Goal: Transaction & Acquisition: Obtain resource

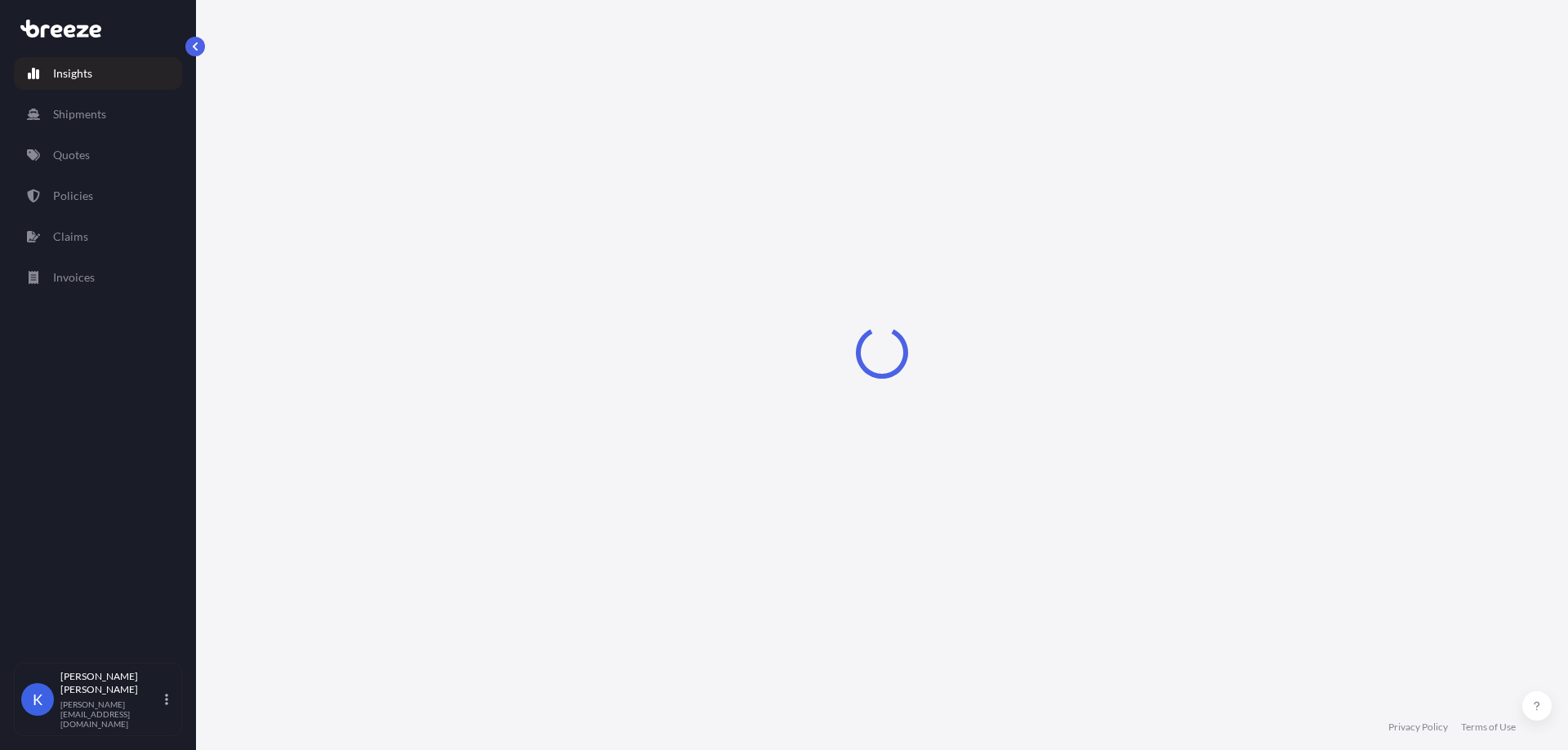
select select "2025"
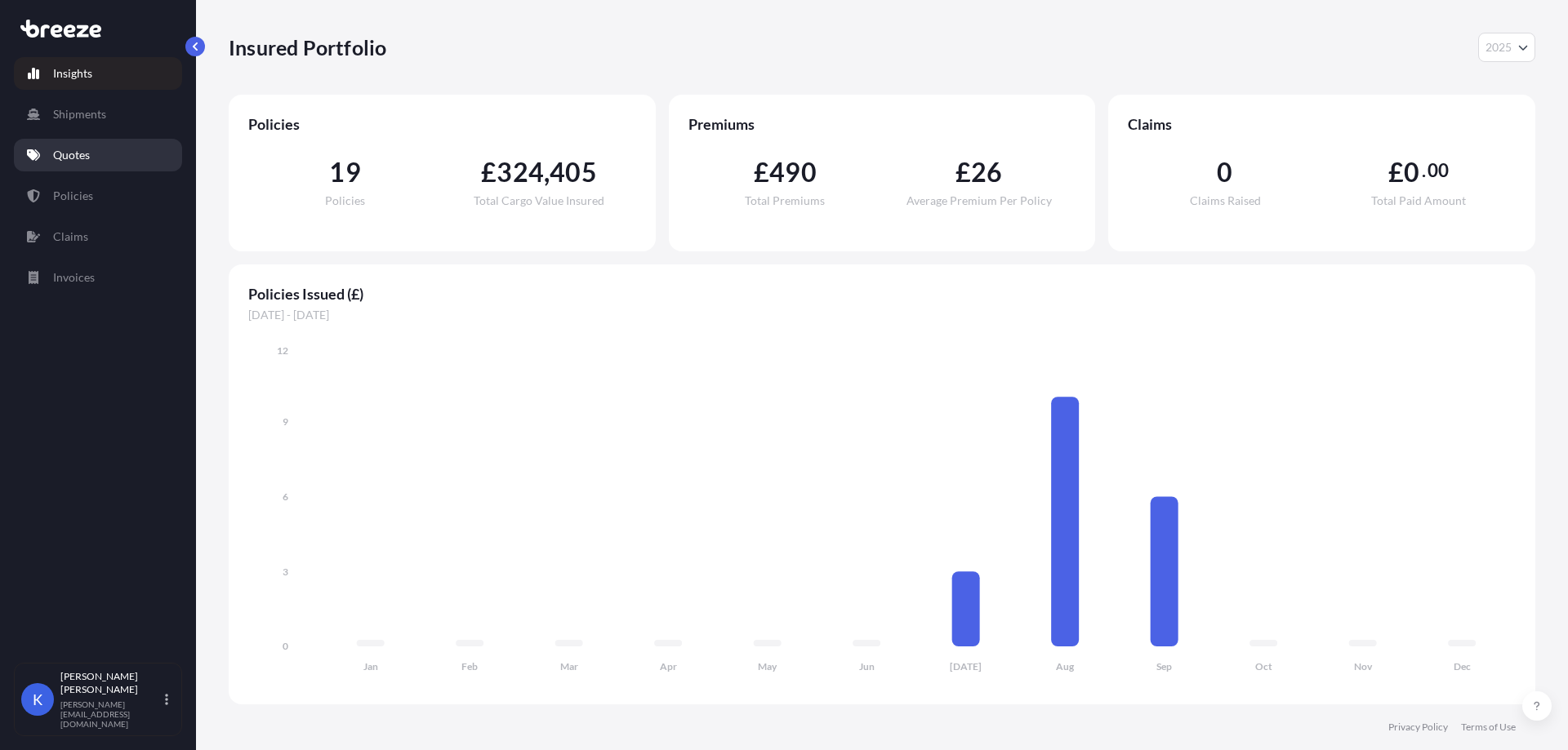
click at [85, 153] on p "Quotes" at bounding box center [71, 155] width 37 height 17
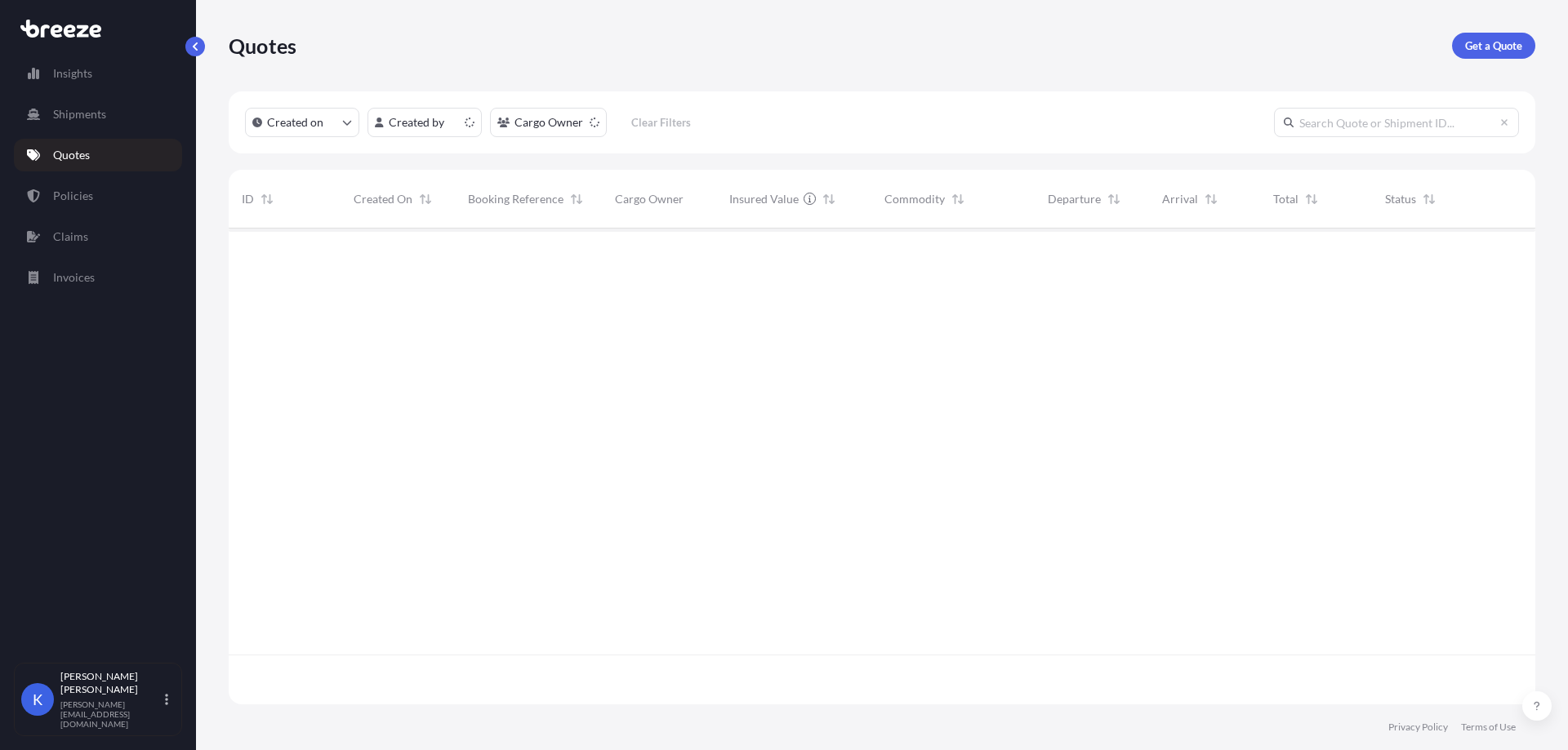
scroll to position [473, 1295]
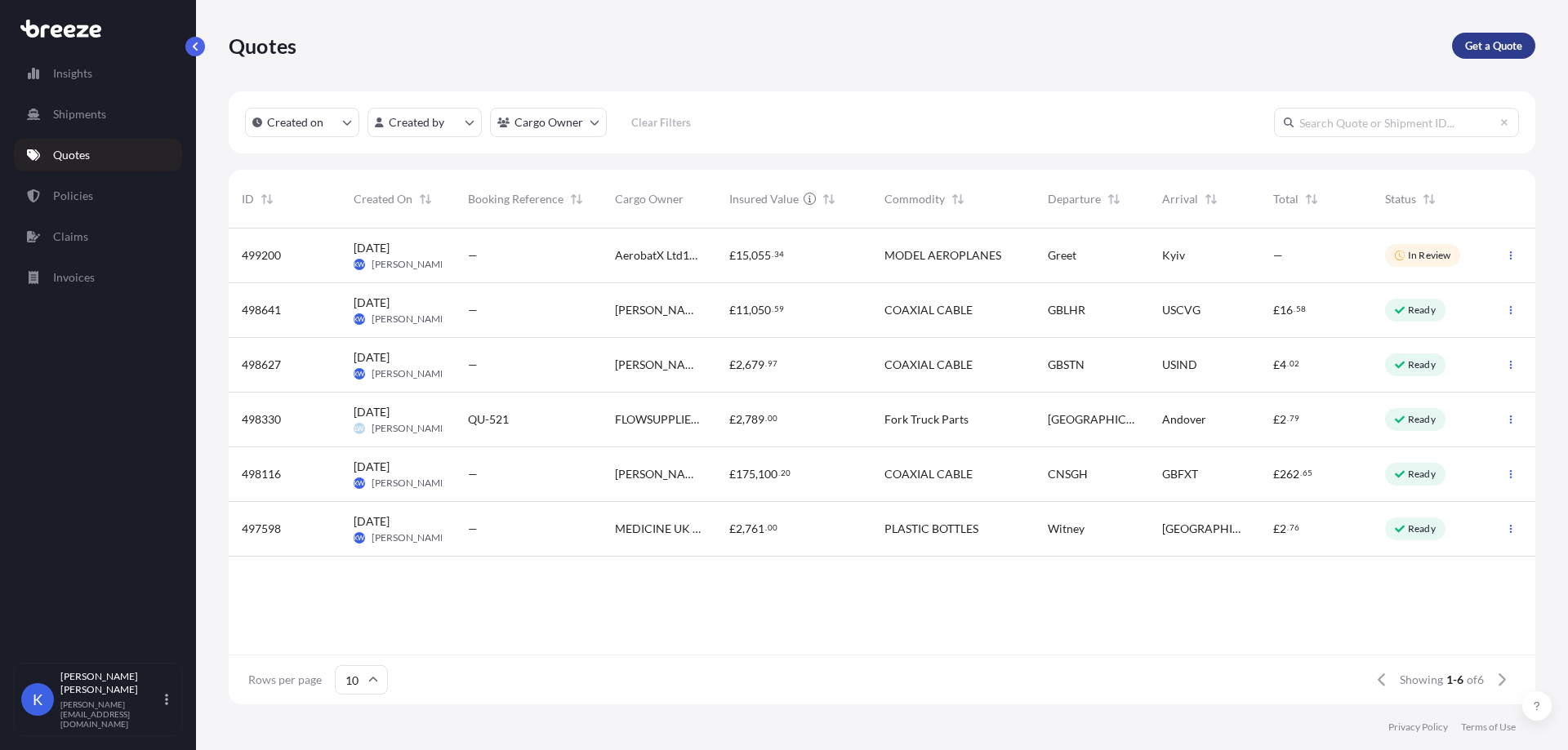
click at [1495, 32] on link "Get a Quote" at bounding box center [1494, 45] width 83 height 26
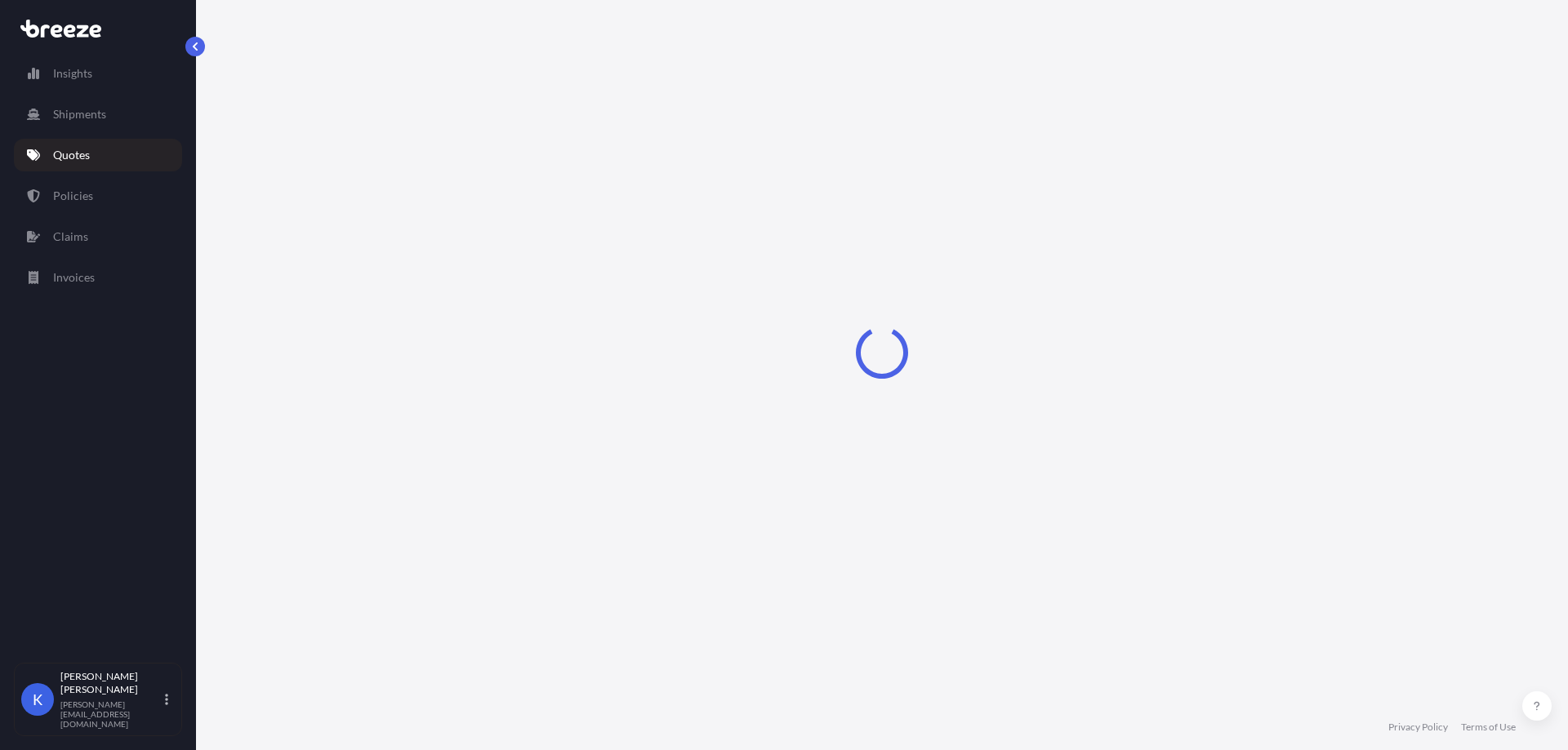
click at [1489, 49] on div "Loading" at bounding box center [882, 352] width 1307 height 705
select select "Sea"
select select "1"
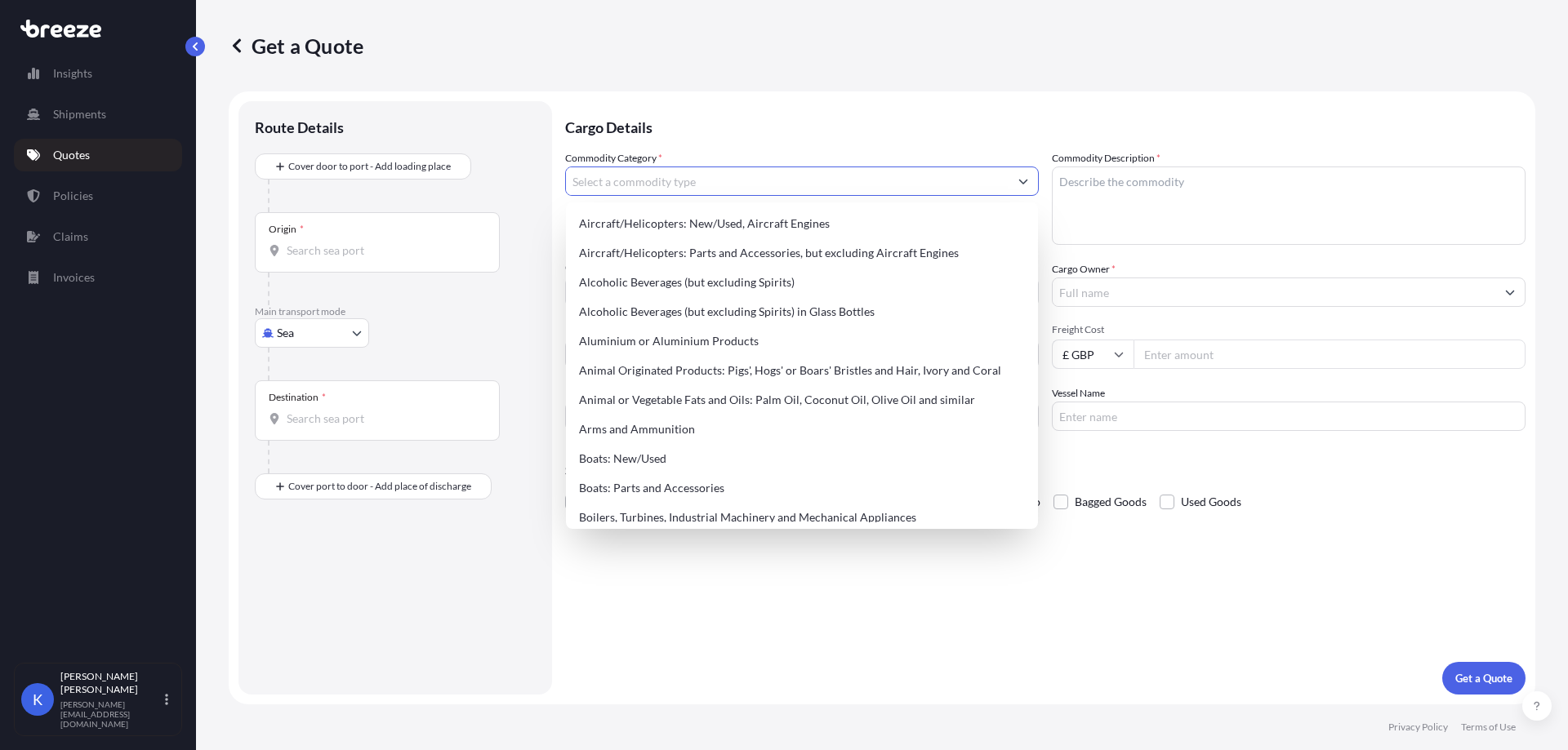
click at [681, 186] on input "Commodity Category *" at bounding box center [787, 181] width 443 height 30
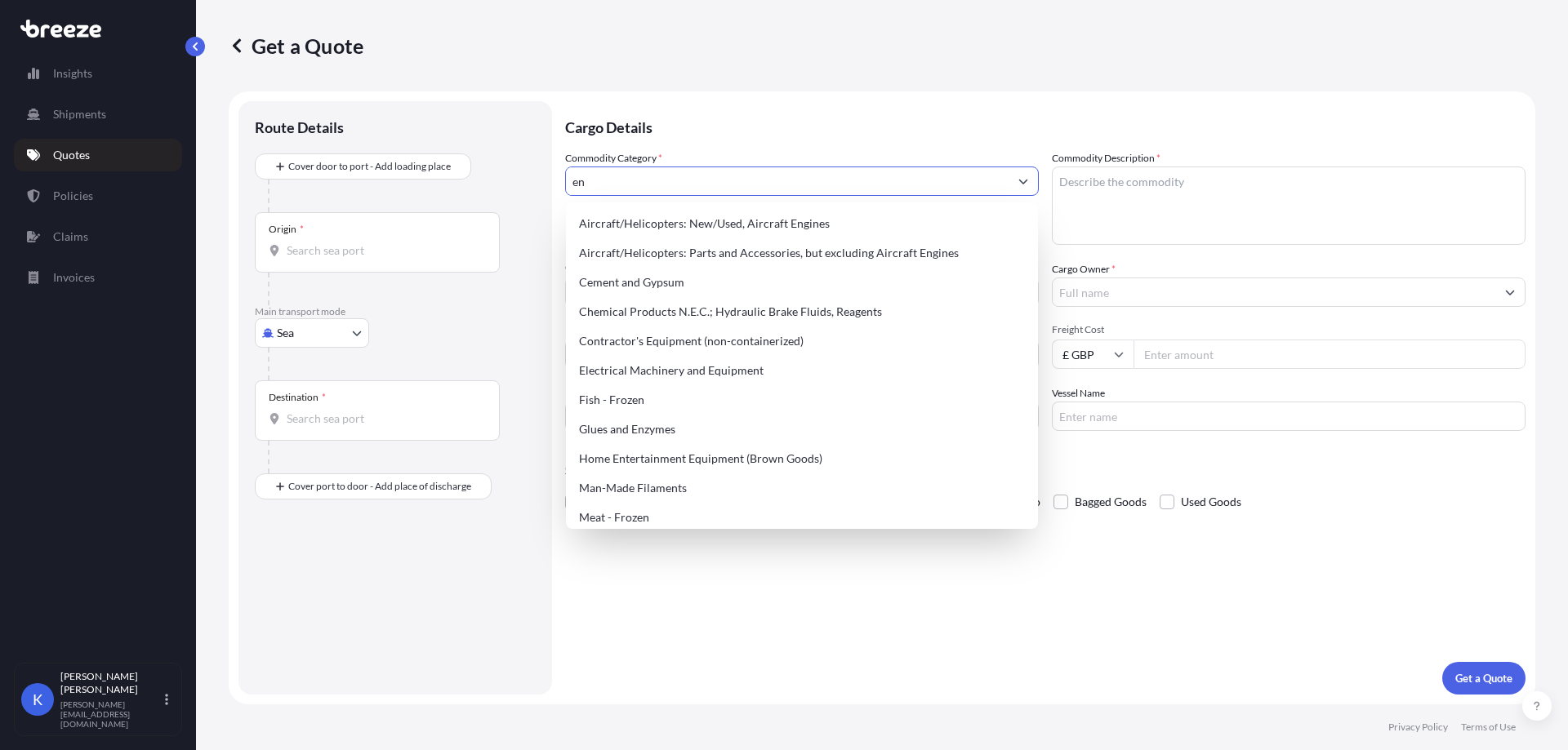
type input "e"
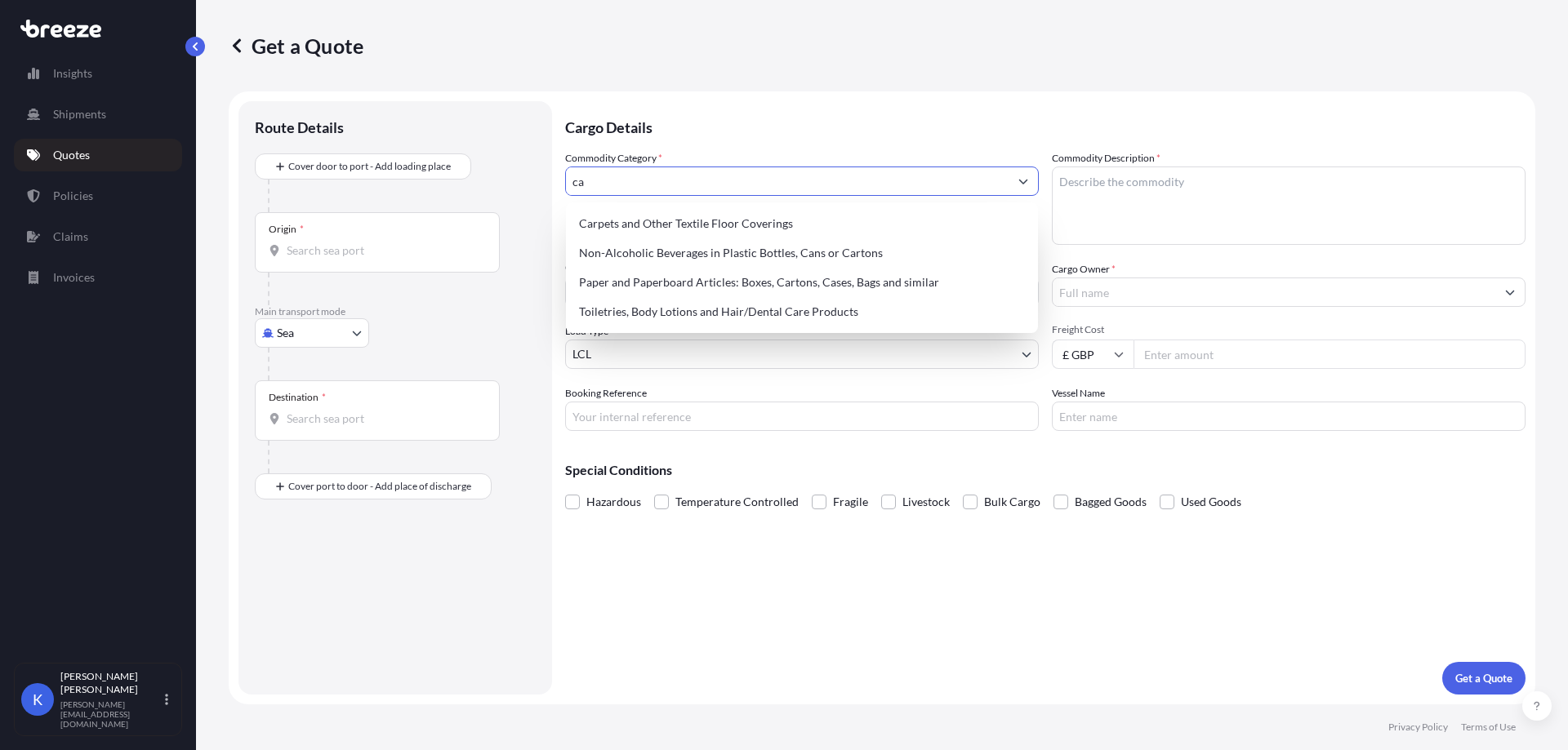
type input "c"
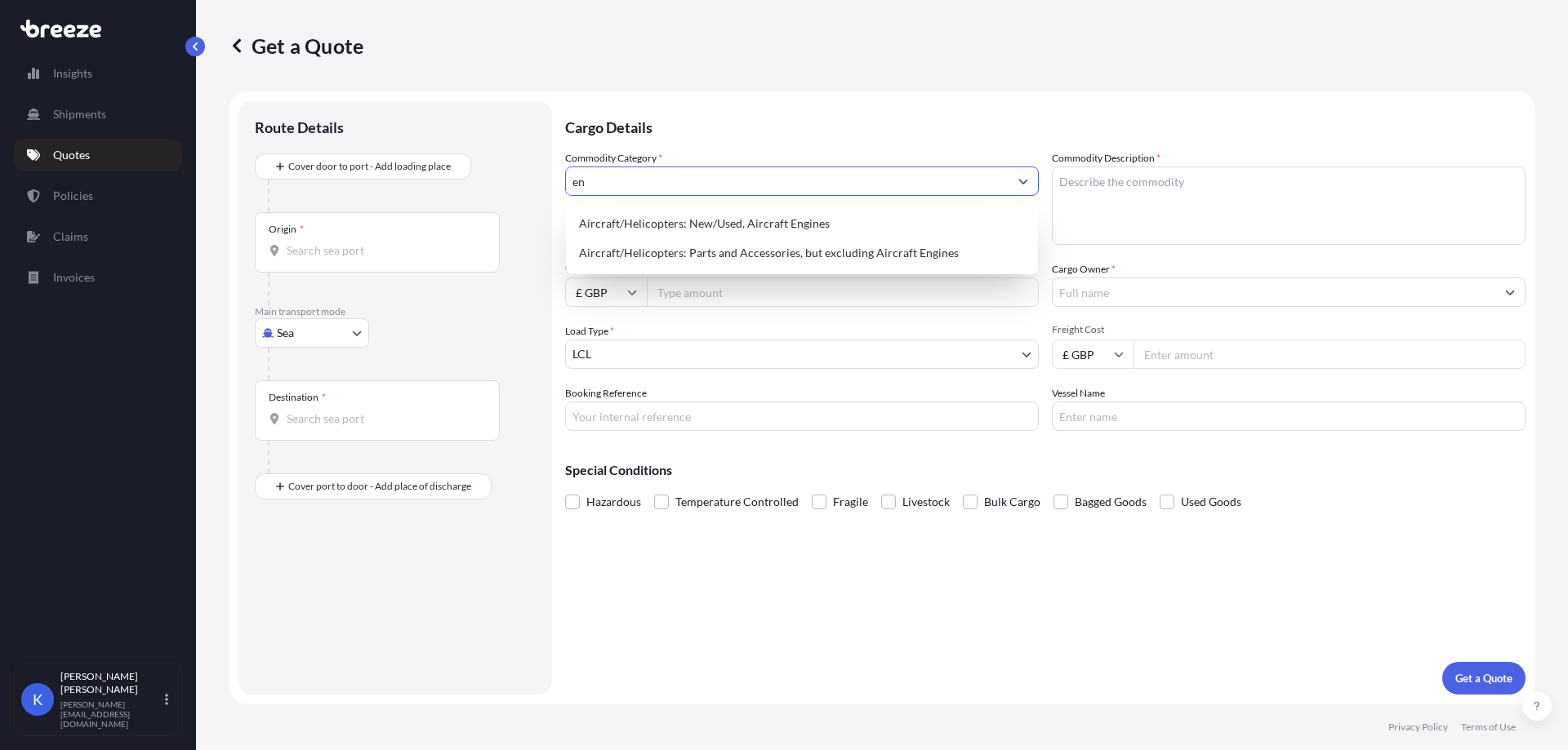
type input "e"
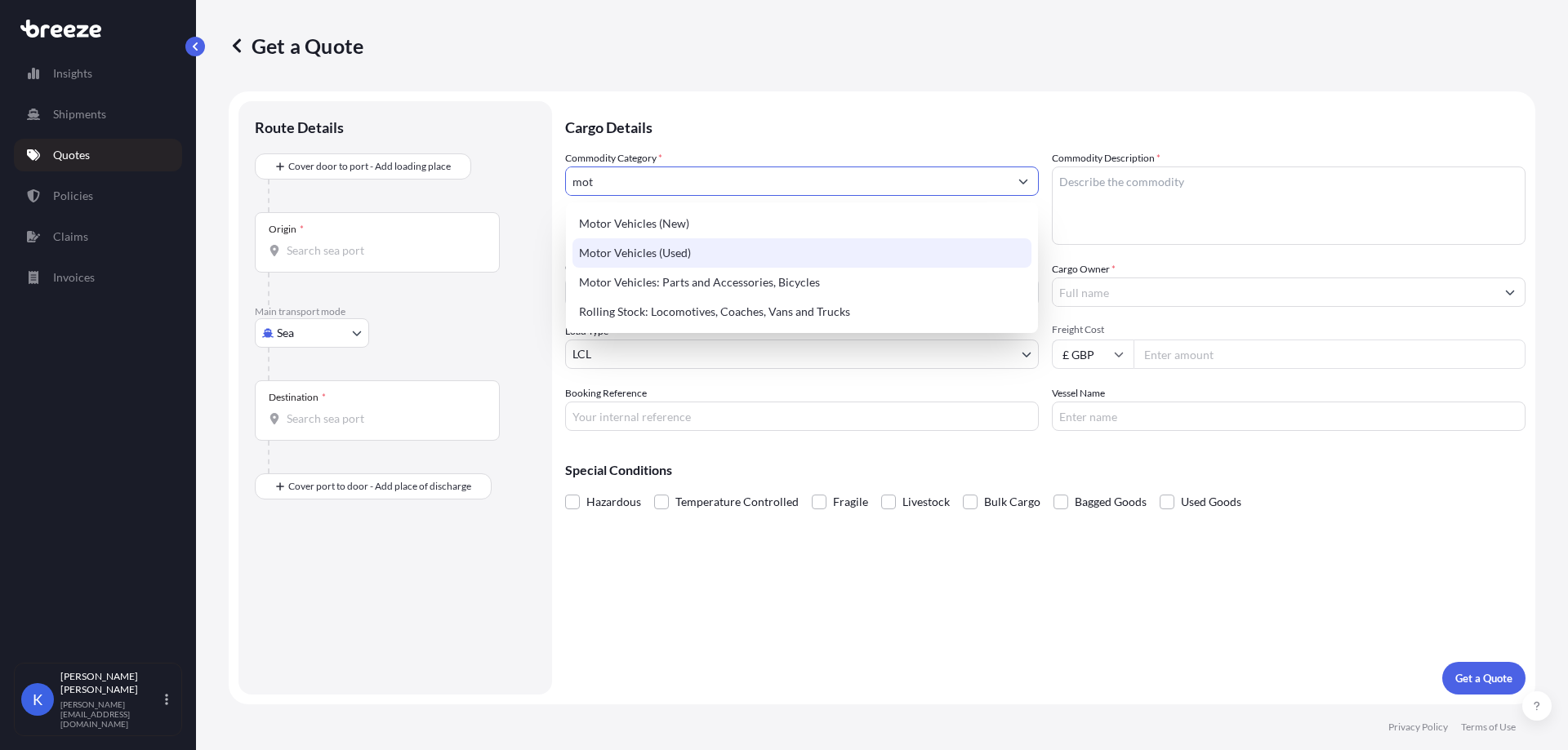
click at [839, 262] on div "Motor Vehicles (Used)" at bounding box center [802, 253] width 459 height 30
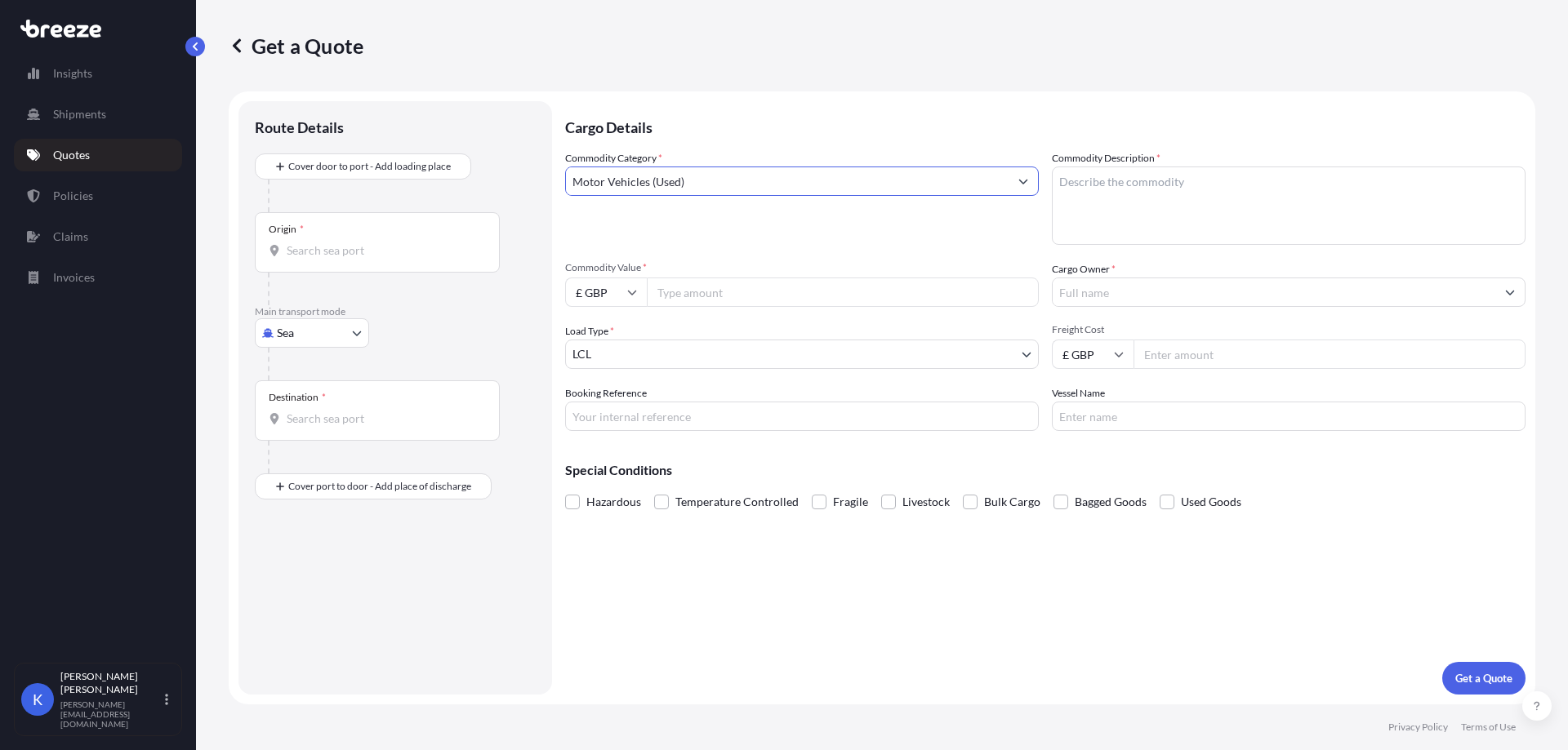
type input "Motor Vehicles (Used)"
click at [1190, 193] on textarea "Commodity Description *" at bounding box center [1289, 205] width 474 height 79
click at [1166, 196] on textarea "Commodity Description *" at bounding box center [1289, 205] width 474 height 79
paste textarea "(POL) 2016 6 ENGINE Mk3 (GJ/GL) 2.2 Diesel Engine Code SH3 SKYACTIV-D 148/150/1…"
type textarea "(POL) 2016 6 ENGINE Mk3 (GJ/GL) 2.2 Diesel Engine Code SH3 SKYACTIV-D 148/150/1…"
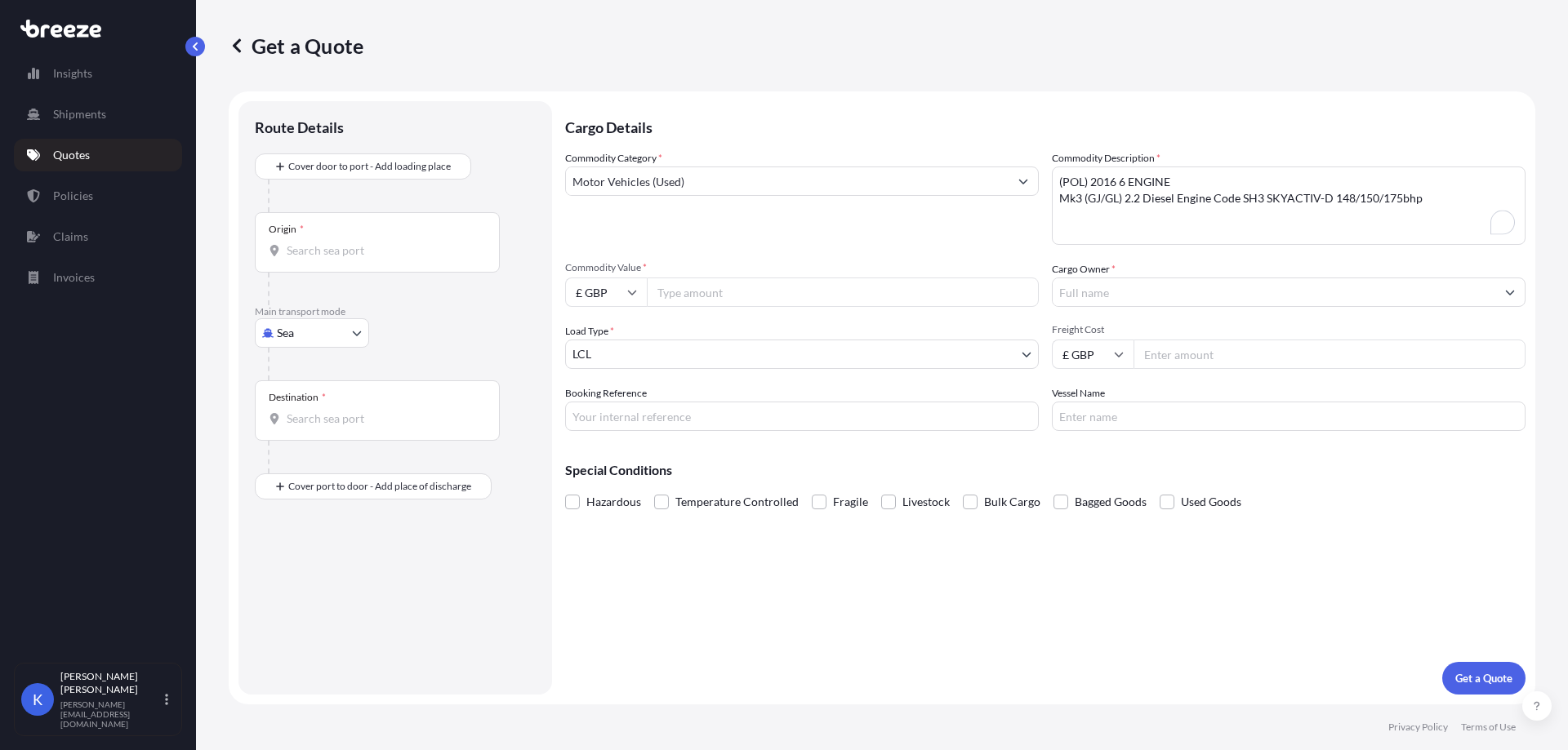
click at [695, 297] on input "Commodity Value *" at bounding box center [843, 292] width 392 height 30
type input "1875"
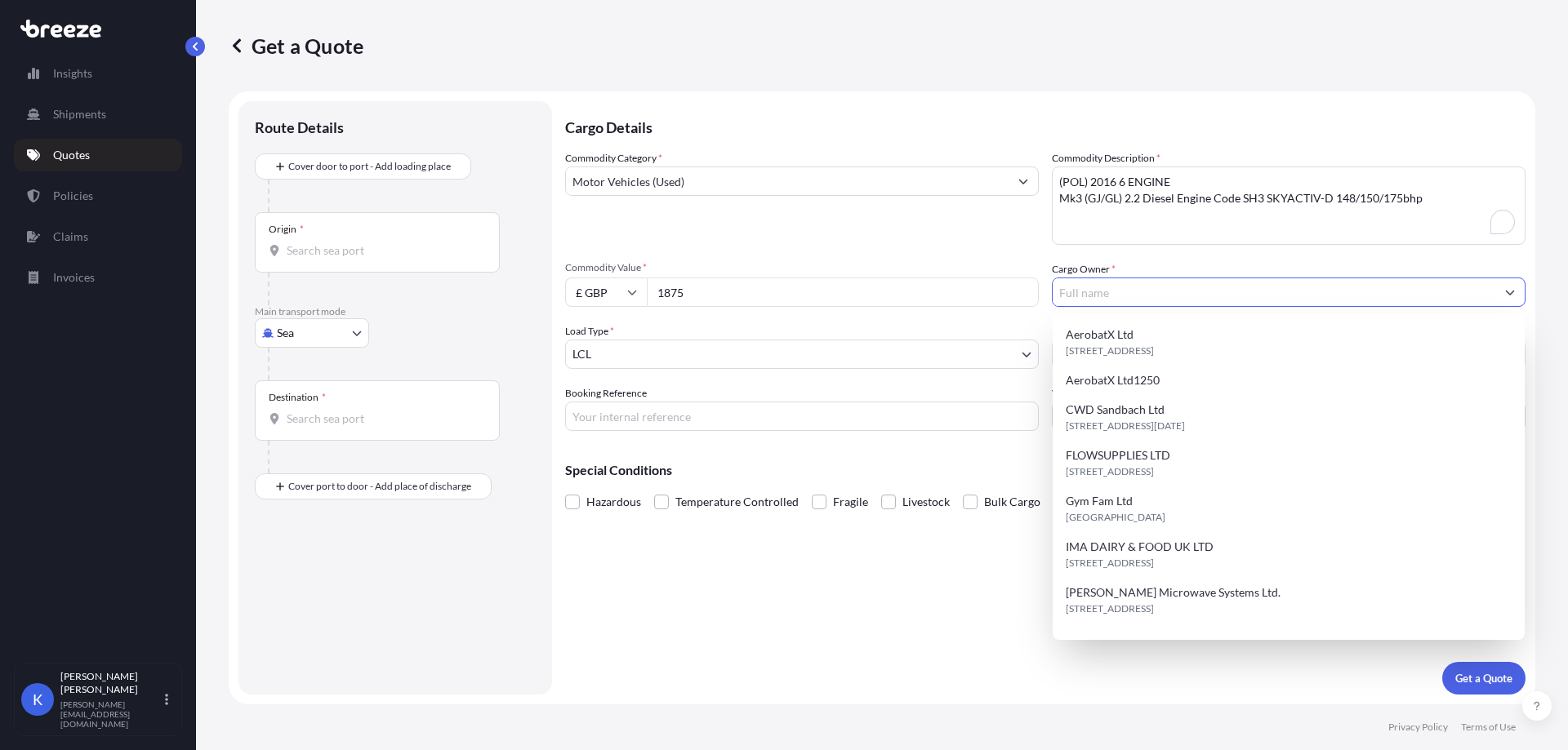
click at [1292, 289] on input "Cargo Owner *" at bounding box center [1274, 292] width 443 height 30
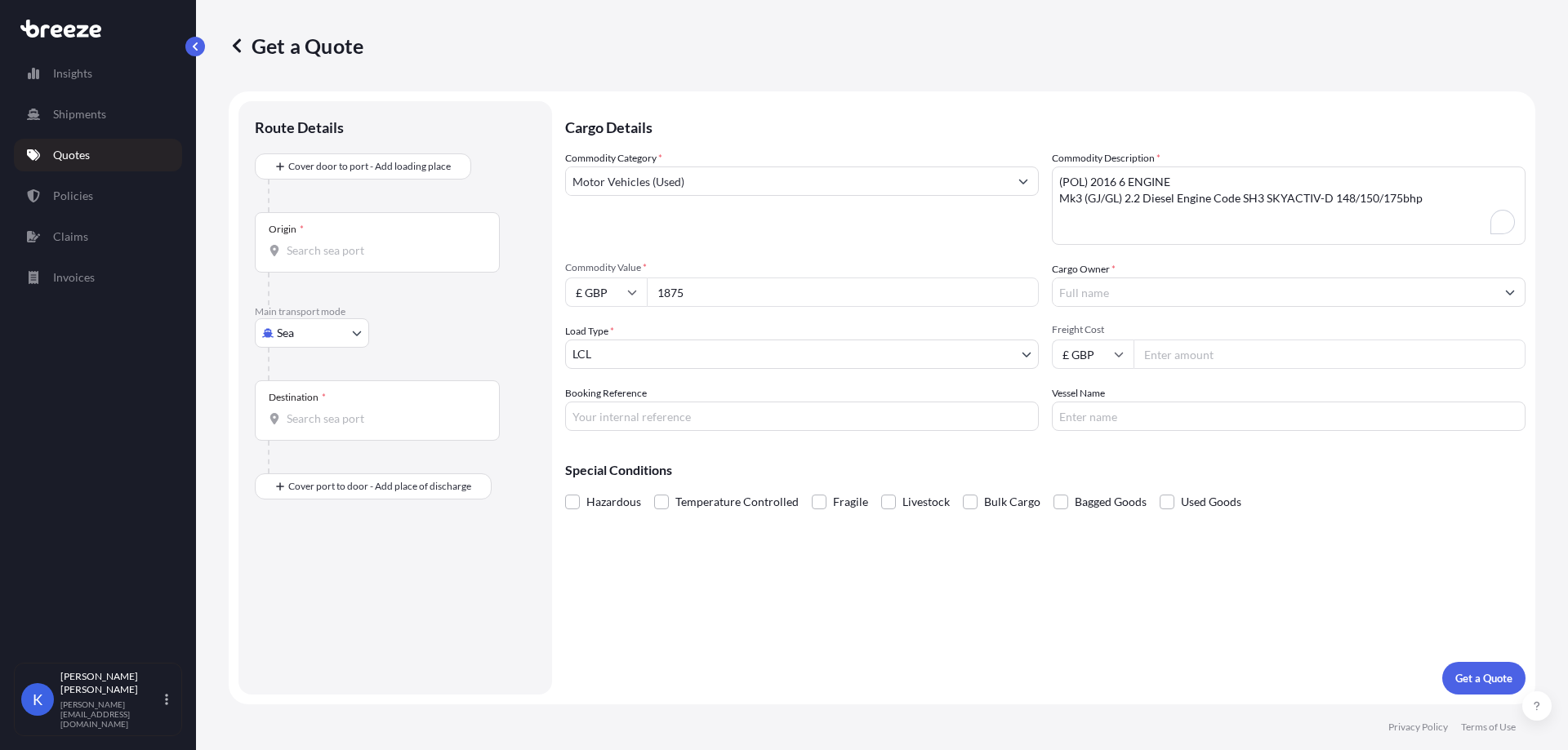
click at [1168, 297] on input "Cargo Owner *" at bounding box center [1274, 292] width 443 height 30
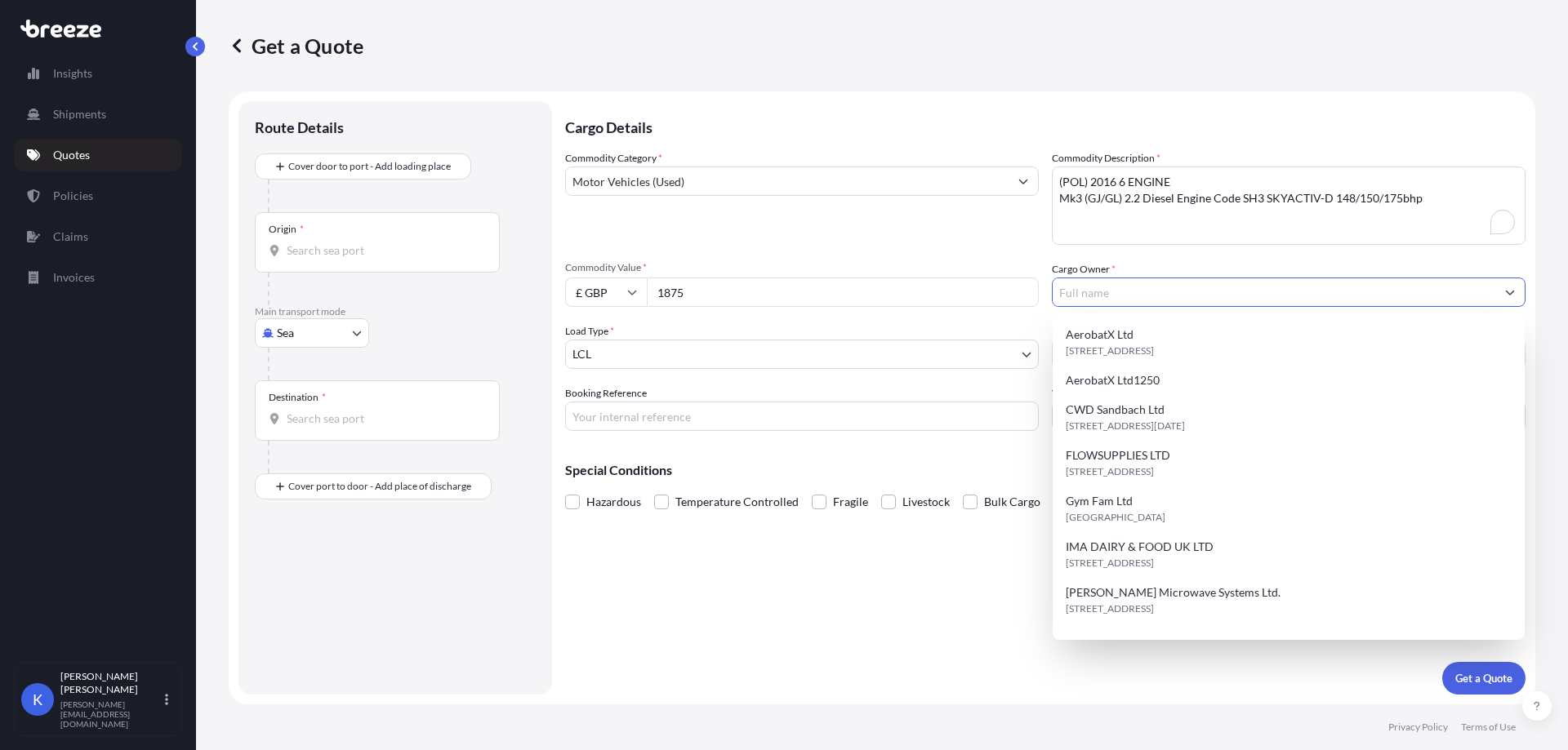
paste input "ECOGARANTIA AUTOMOCION SLU"
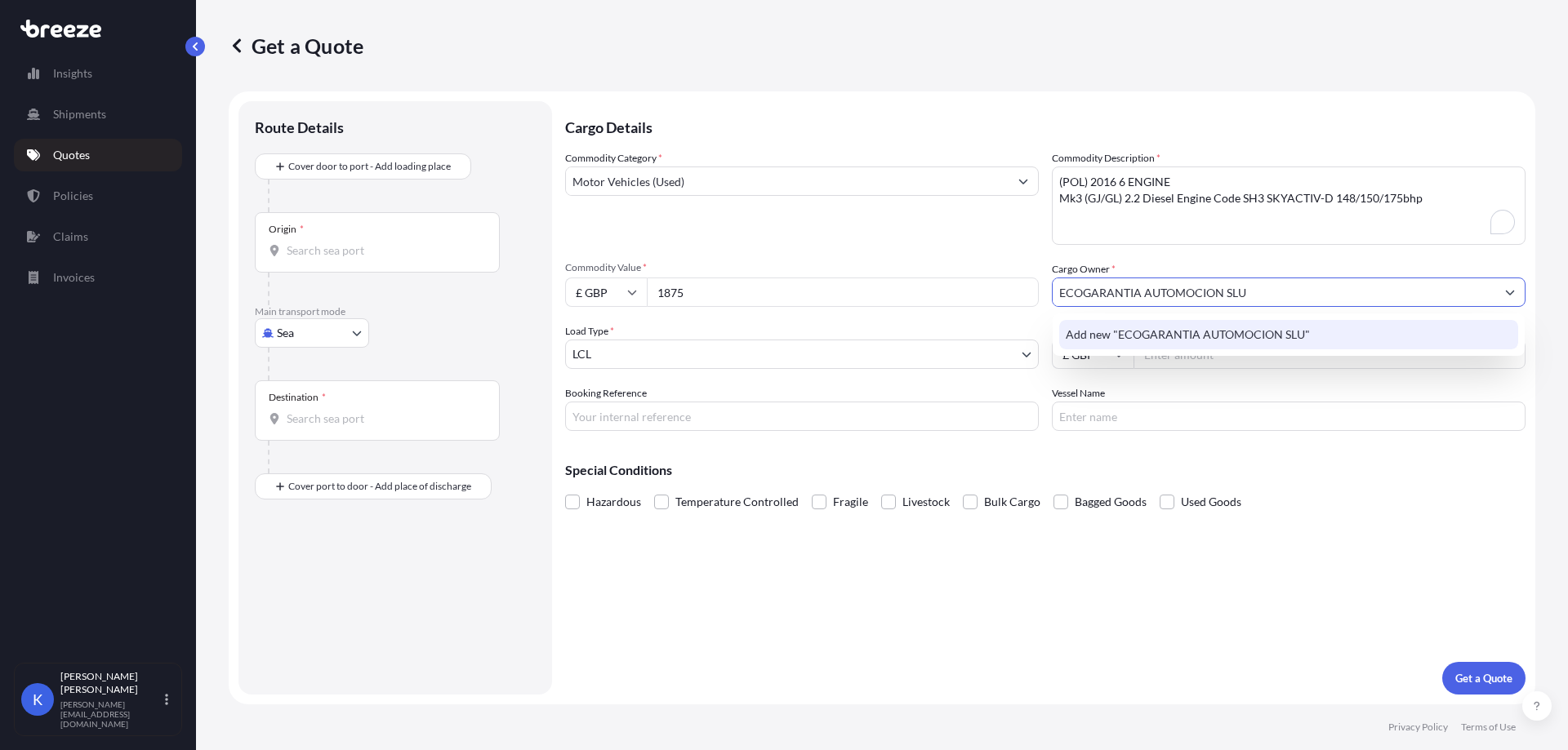
click at [1199, 330] on span "Add new "ECOGARANTIA AUTOMOCION SLU"" at bounding box center [1188, 335] width 244 height 17
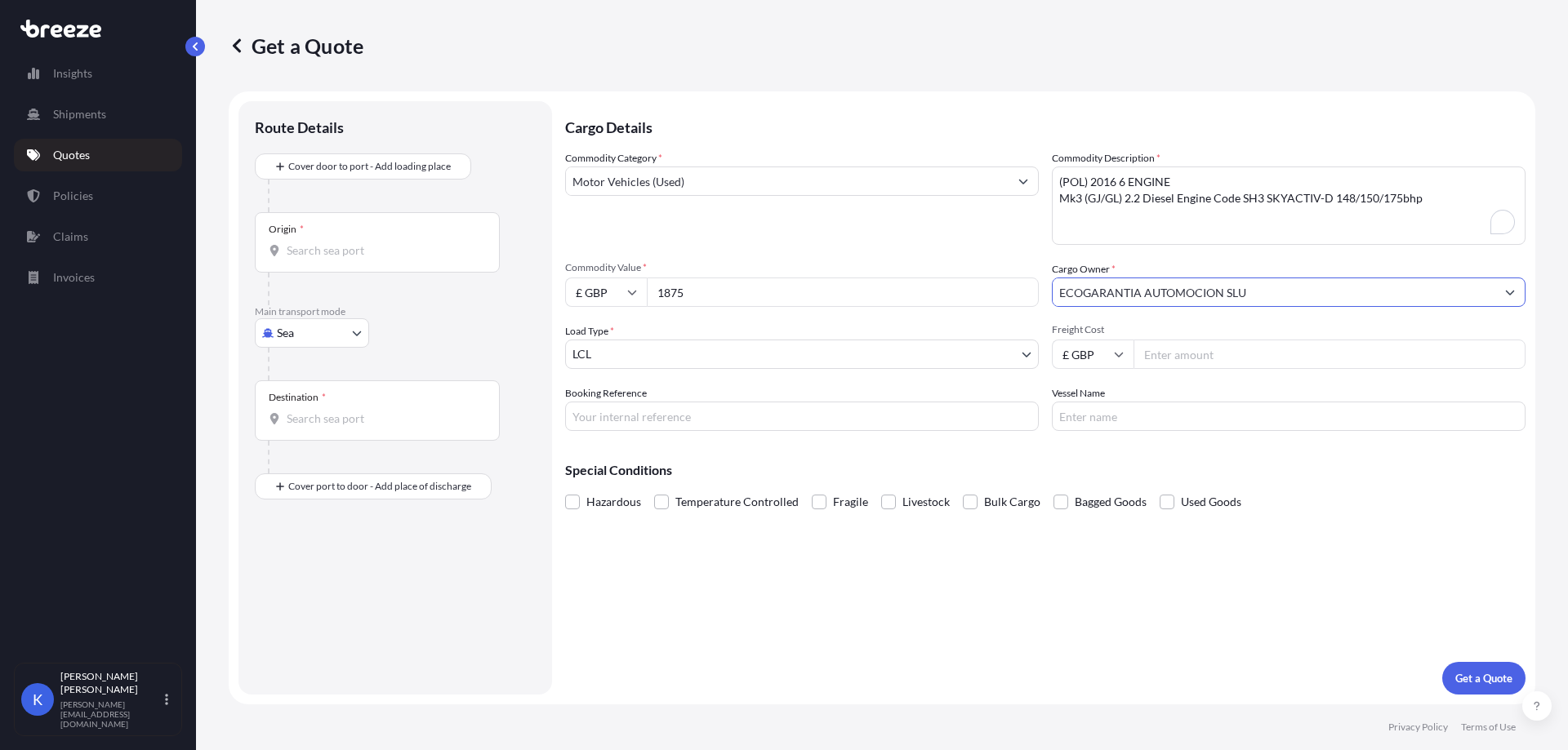
type input "ECOGARANTIA AUTOMOCION SLU"
click at [1209, 360] on input "Freight Cost" at bounding box center [1330, 354] width 392 height 30
type input "343.45"
click at [715, 410] on input "Booking Reference" at bounding box center [802, 416] width 474 height 30
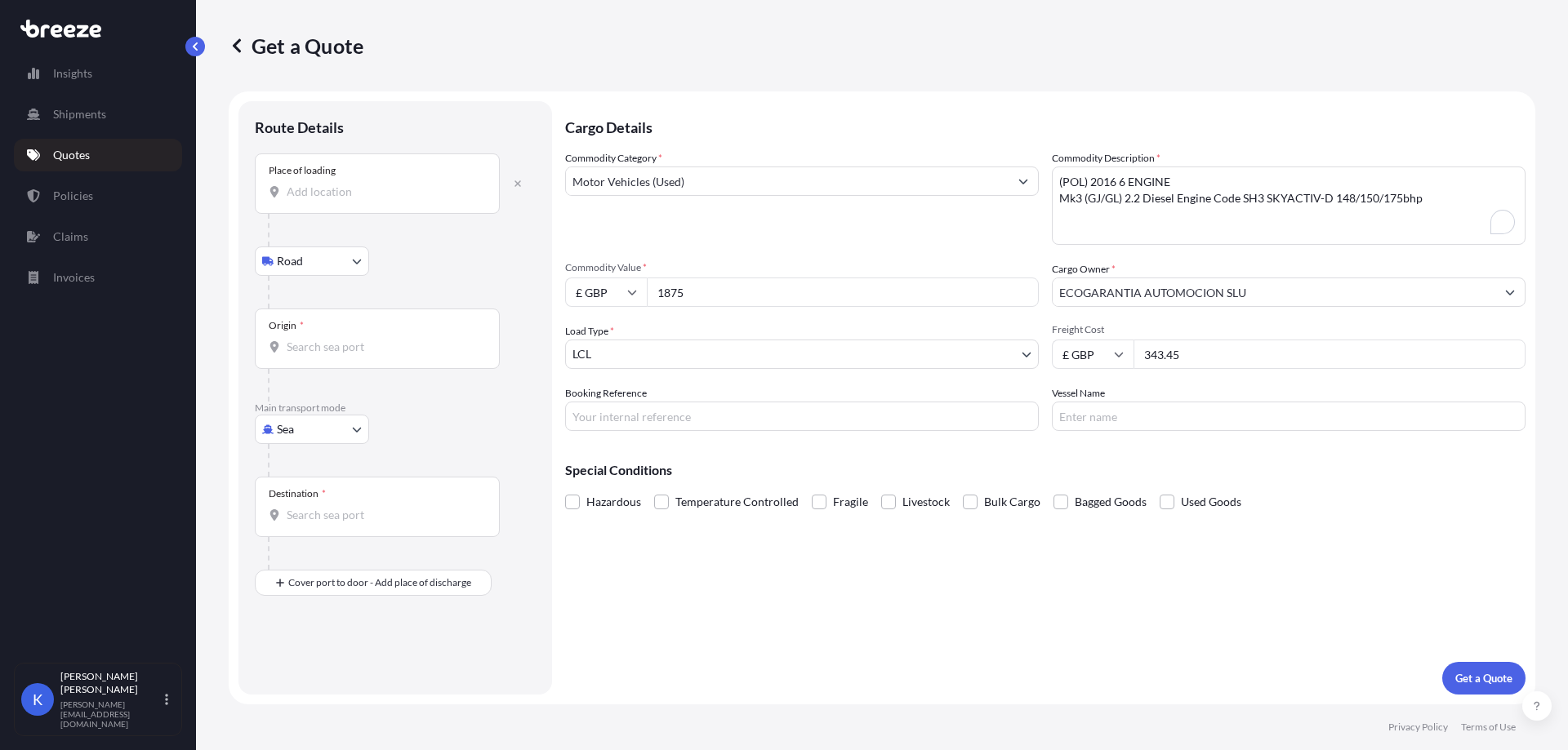
click at [377, 206] on div "Place of loading" at bounding box center [377, 183] width 245 height 60
click at [377, 200] on input "Place of loading" at bounding box center [383, 192] width 192 height 17
click at [350, 201] on div "Place of loading" at bounding box center [377, 183] width 245 height 60
click at [350, 200] on input "Place of loading" at bounding box center [383, 192] width 192 height 17
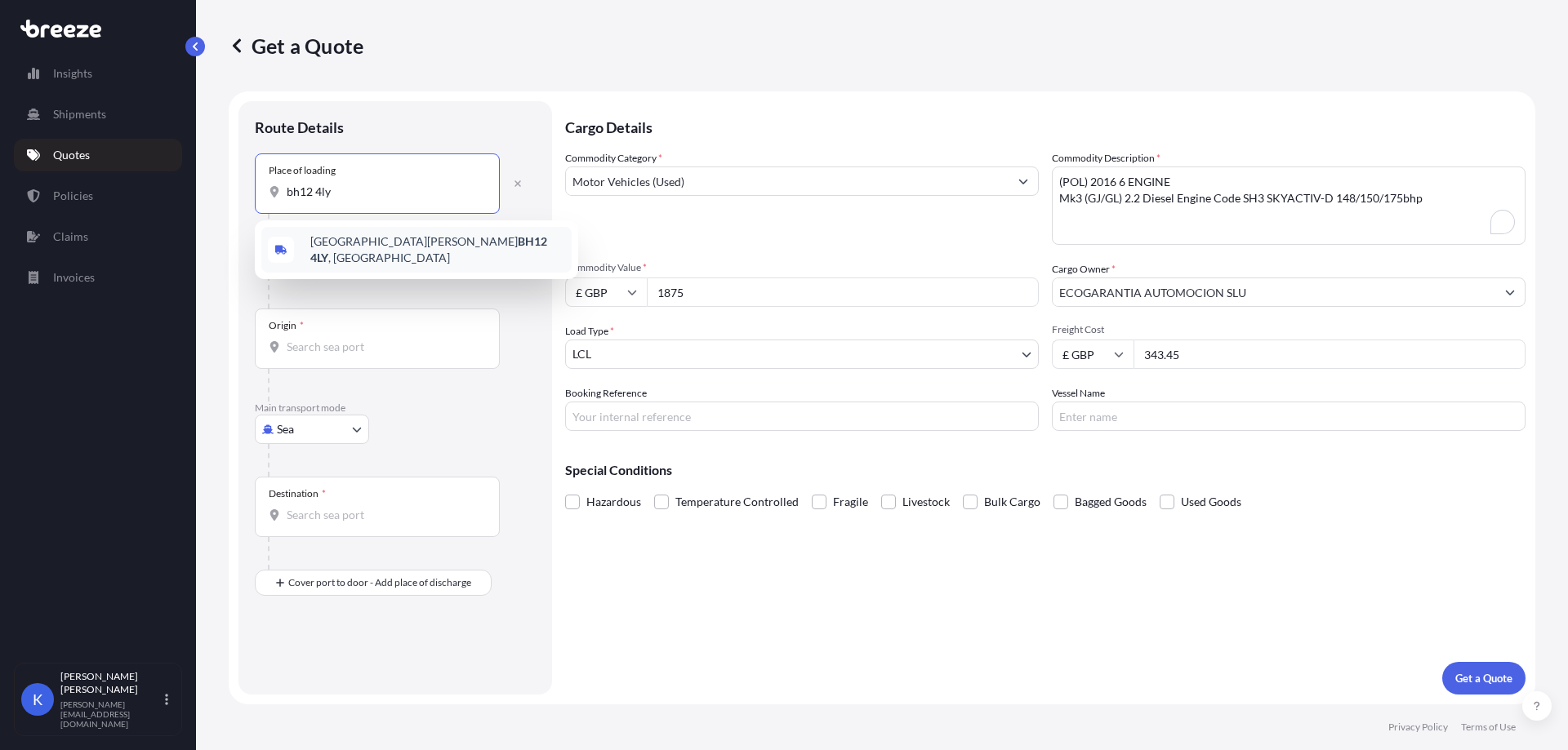
click at [370, 239] on span "[STREET_ADDRESS][PERSON_NAME]" at bounding box center [438, 250] width 255 height 32
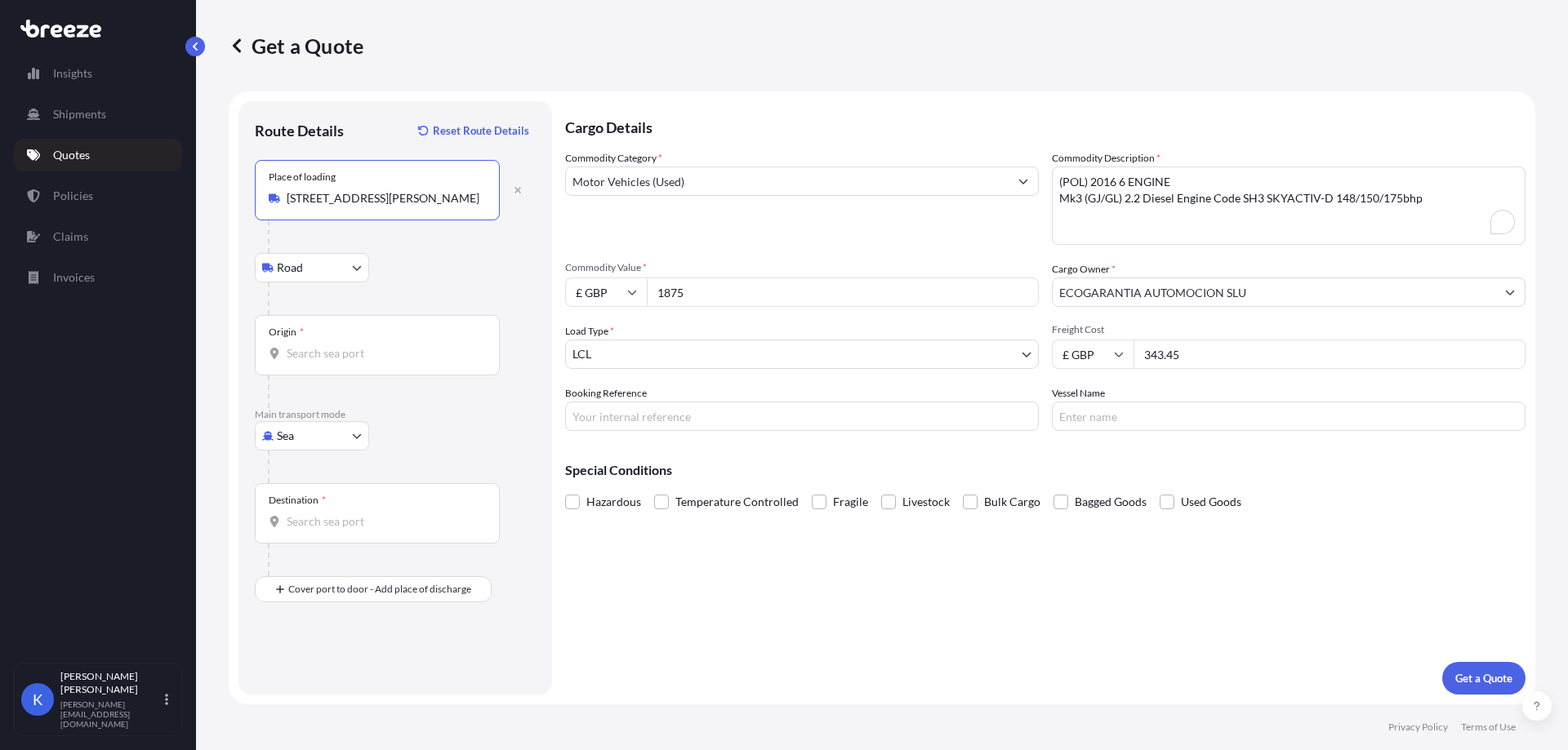
type input "[STREET_ADDRESS][PERSON_NAME]"
click at [355, 357] on input "Origin *" at bounding box center [383, 354] width 192 height 17
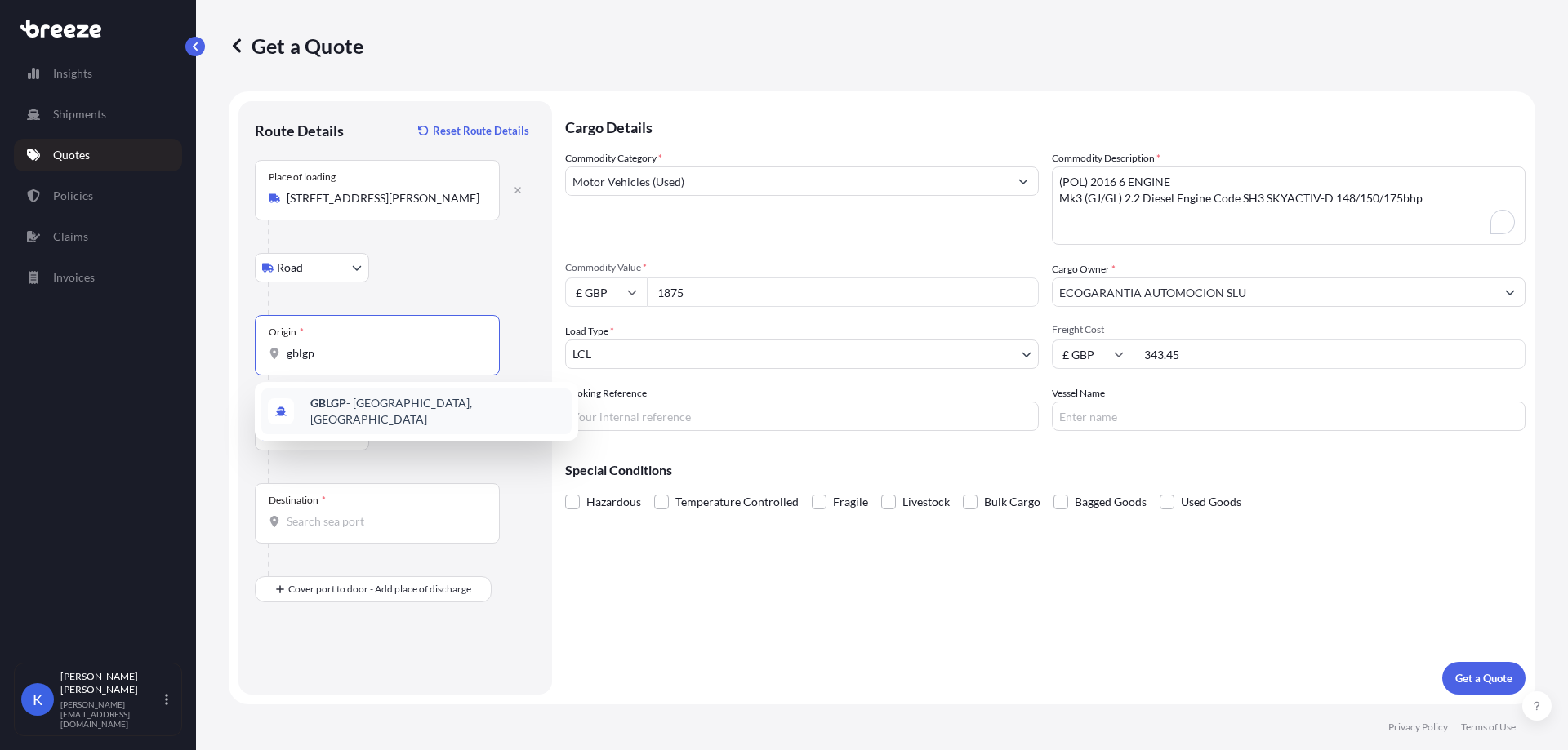
click at [391, 406] on span "GBLGP - [GEOGRAPHIC_DATA], [GEOGRAPHIC_DATA]" at bounding box center [438, 411] width 255 height 32
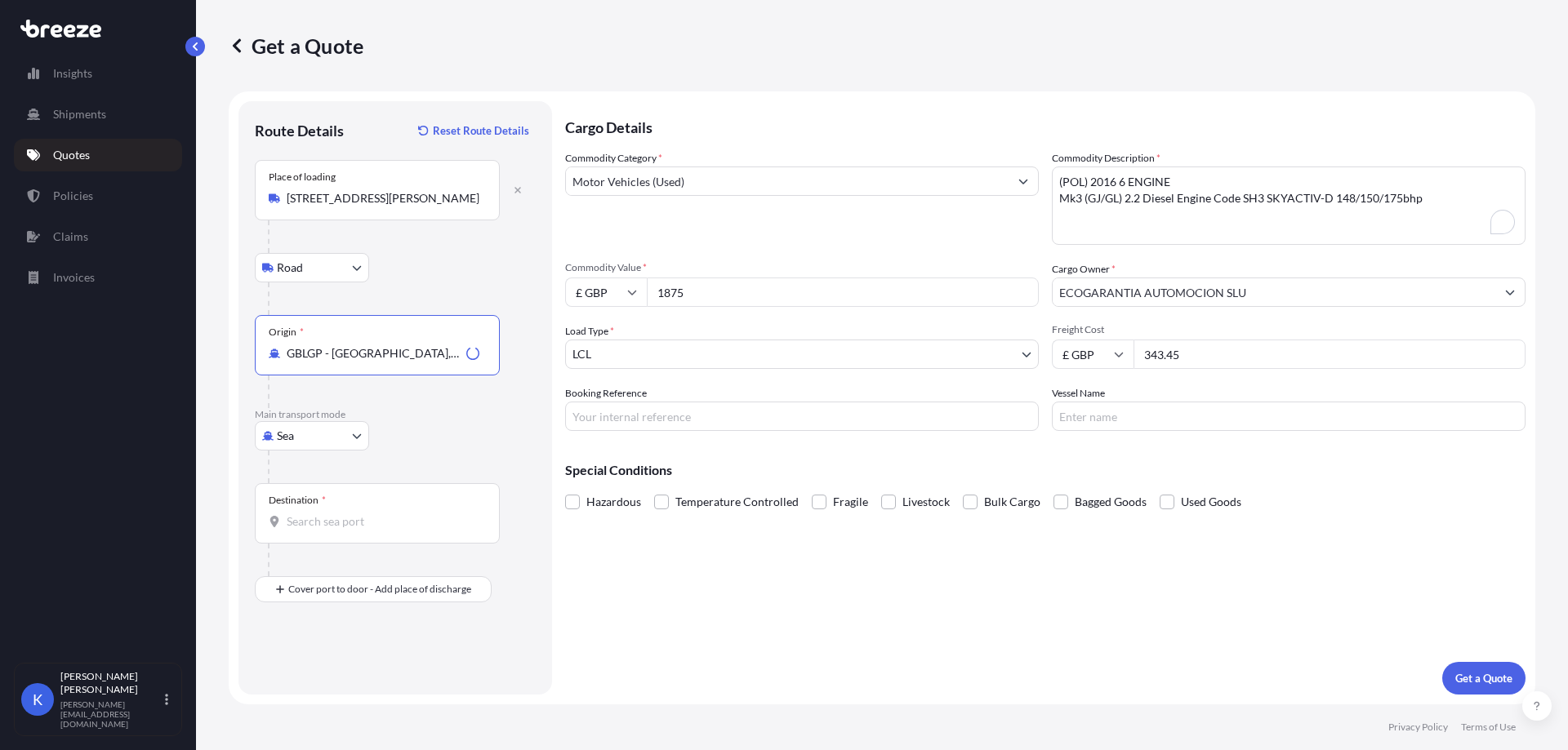
type input "GBLGP - [GEOGRAPHIC_DATA], [GEOGRAPHIC_DATA]"
click at [325, 525] on input "Destination *" at bounding box center [383, 522] width 192 height 17
click at [362, 523] on input "Destination * Please select a destination" at bounding box center [383, 522] width 192 height 17
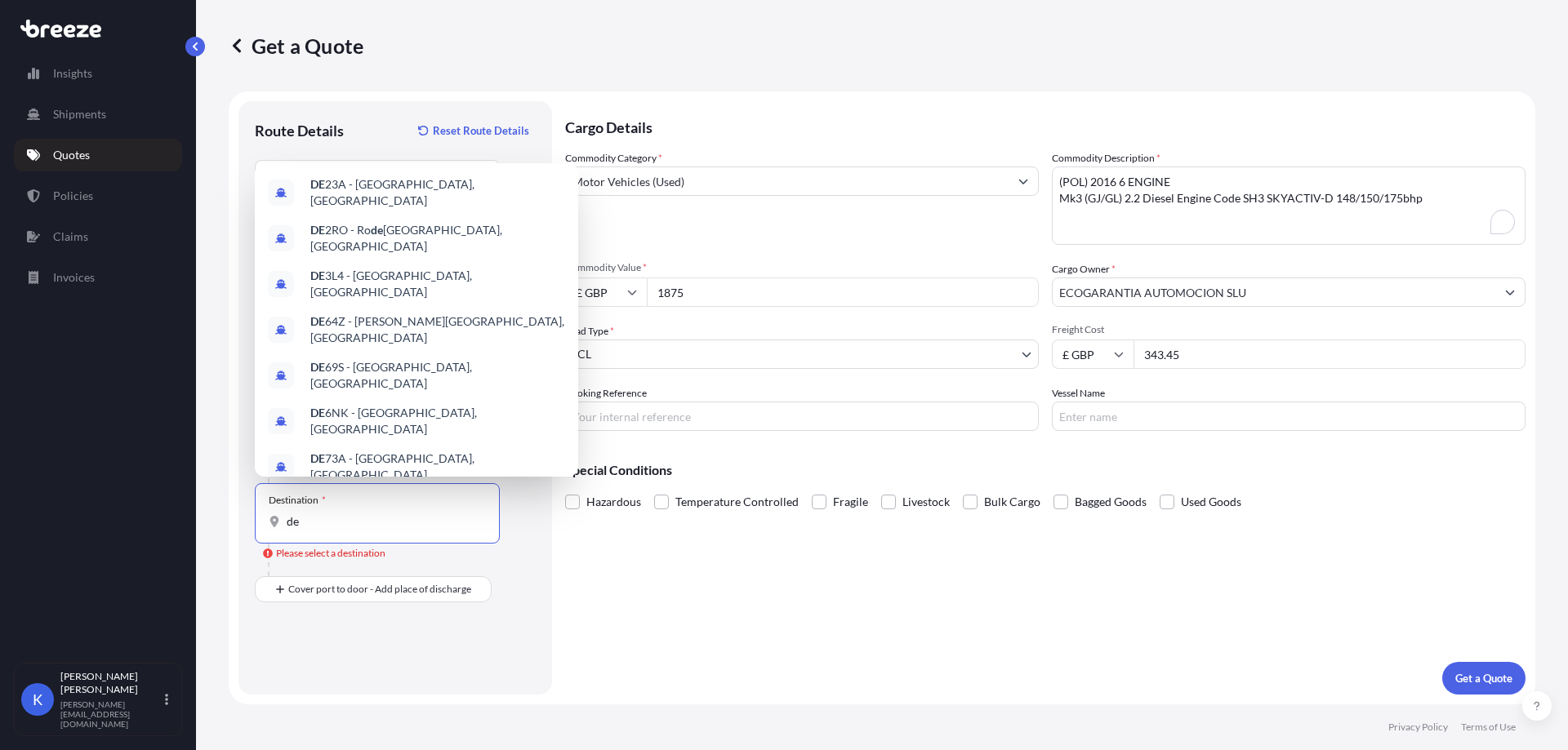
drag, startPoint x: 324, startPoint y: 523, endPoint x: 278, endPoint y: 516, distance: 46.5
click at [278, 516] on div "de" at bounding box center [377, 522] width 217 height 17
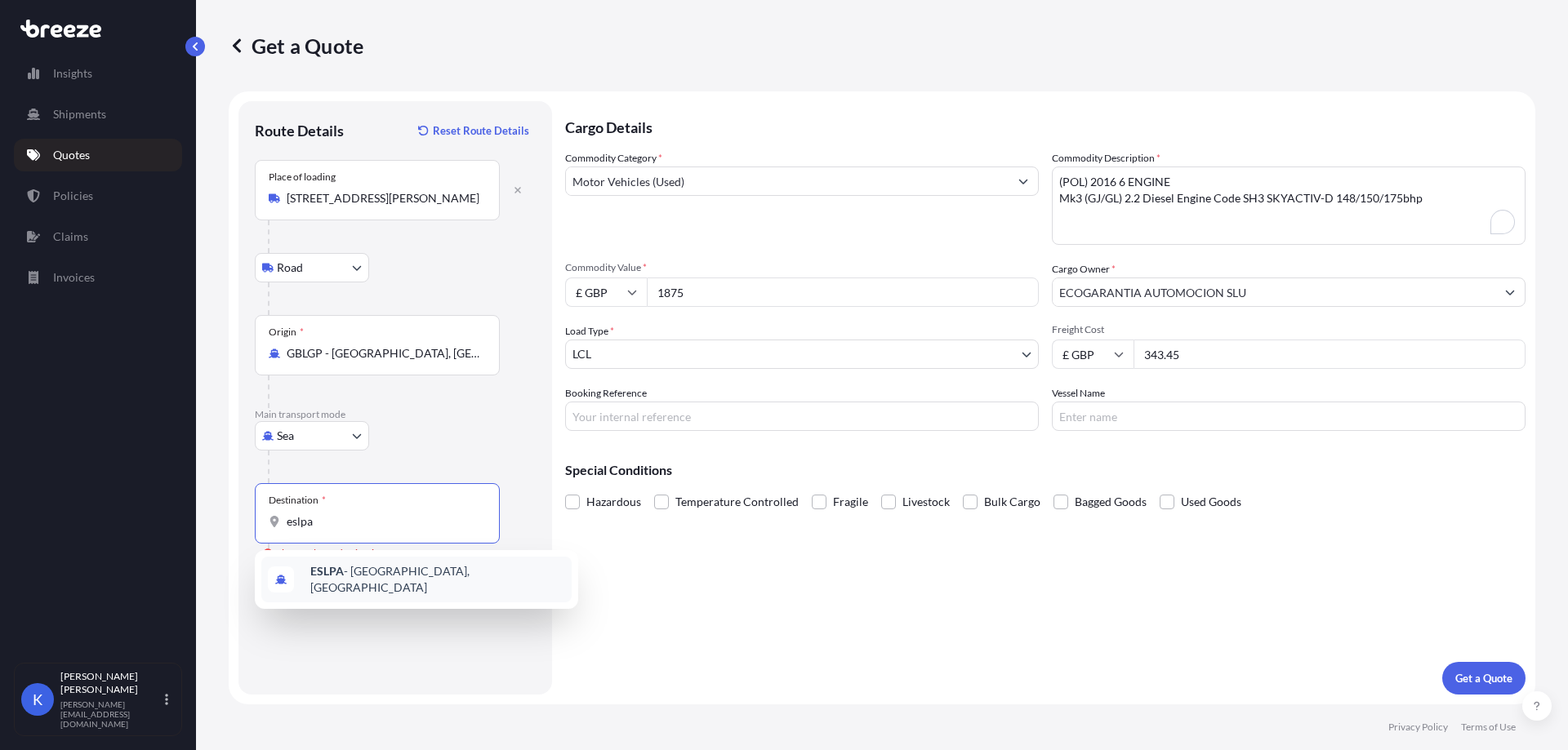
click at [372, 567] on div "ESLPA - [GEOGRAPHIC_DATA], [GEOGRAPHIC_DATA]" at bounding box center [417, 579] width 311 height 45
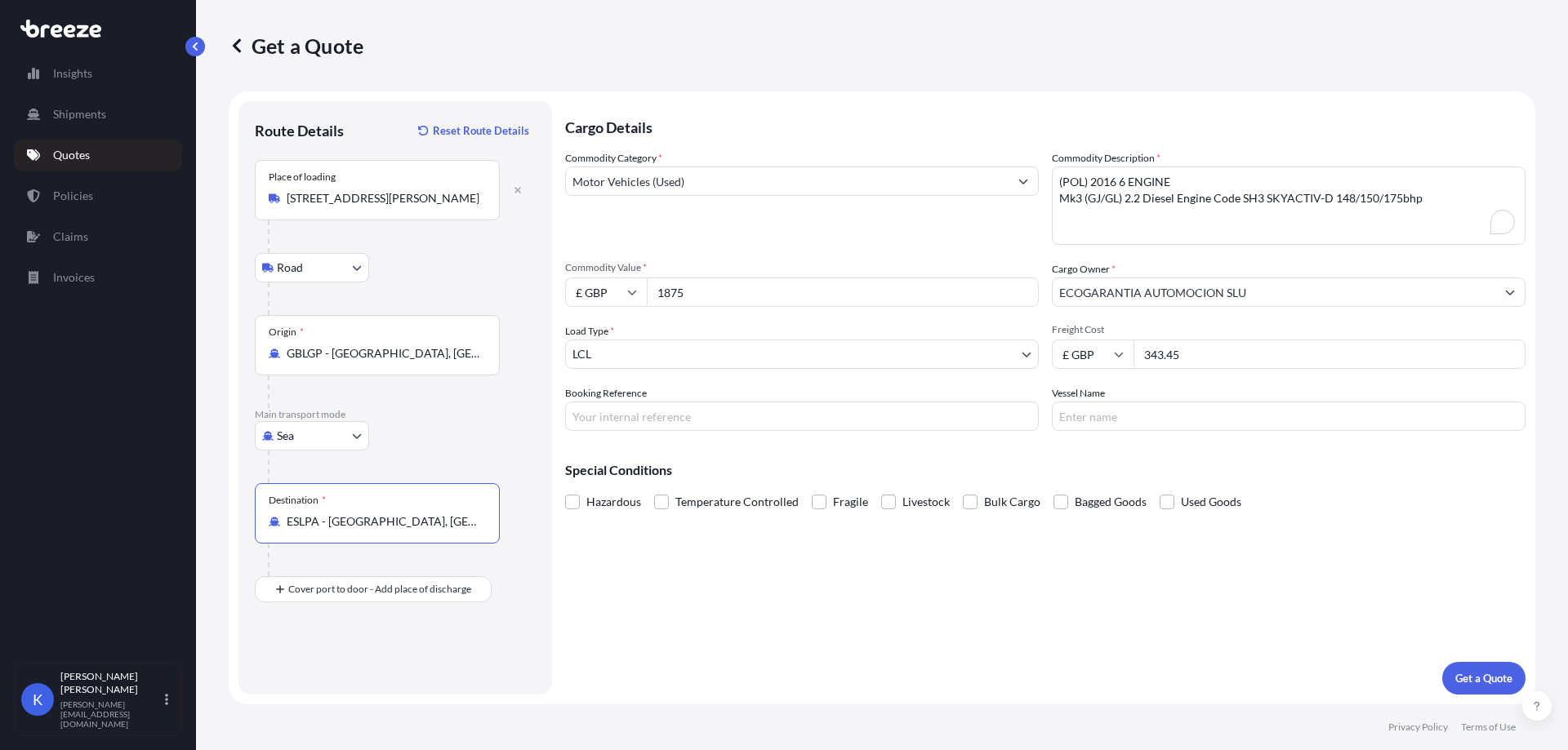
type input "ESLPA - [GEOGRAPHIC_DATA], [GEOGRAPHIC_DATA]"
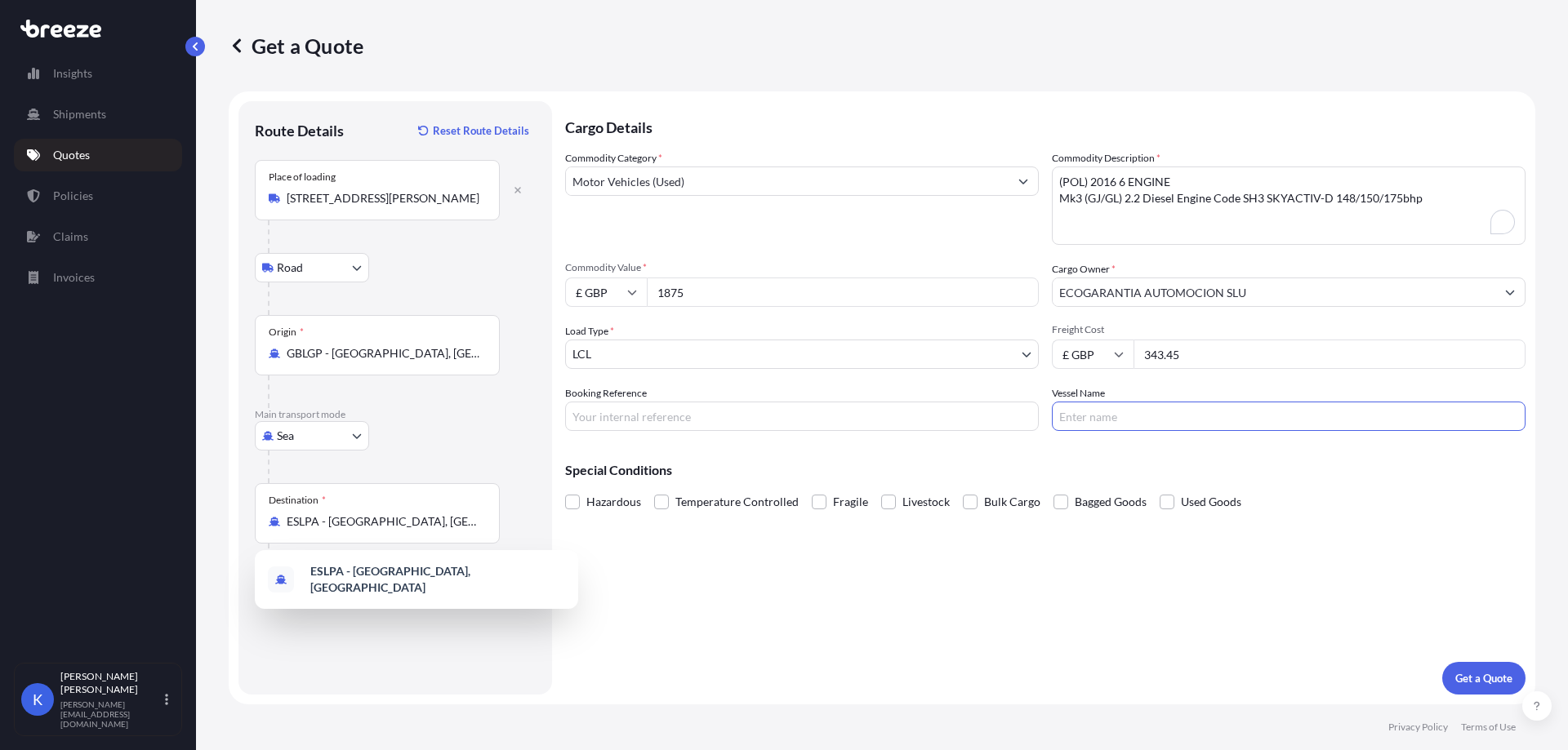
click at [1234, 424] on input "Vessel Name" at bounding box center [1289, 416] width 474 height 30
paste input "MSC JEONGMIN"
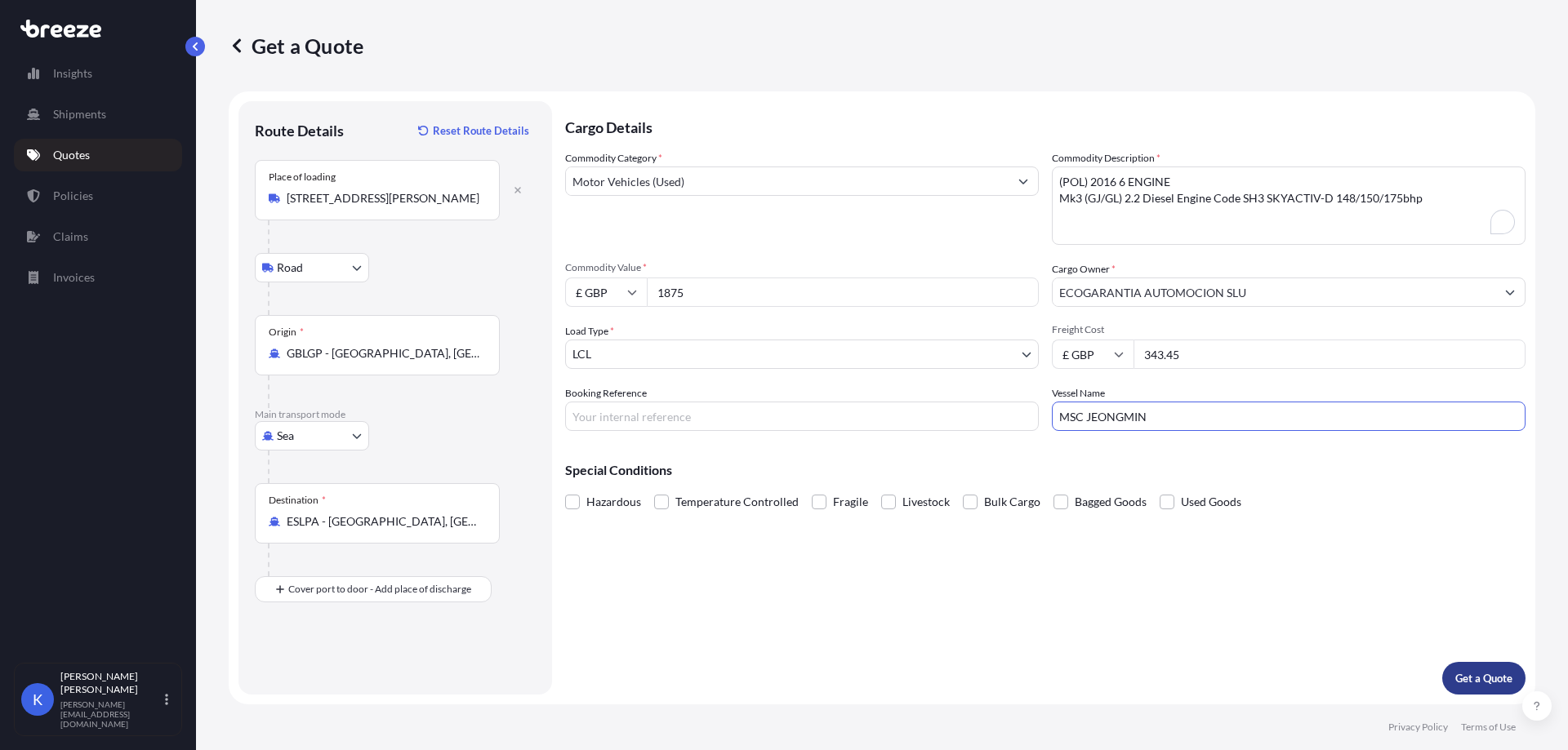
type input "MSC JEONGMIN"
click at [1491, 670] on p "Get a Quote" at bounding box center [1485, 679] width 57 height 17
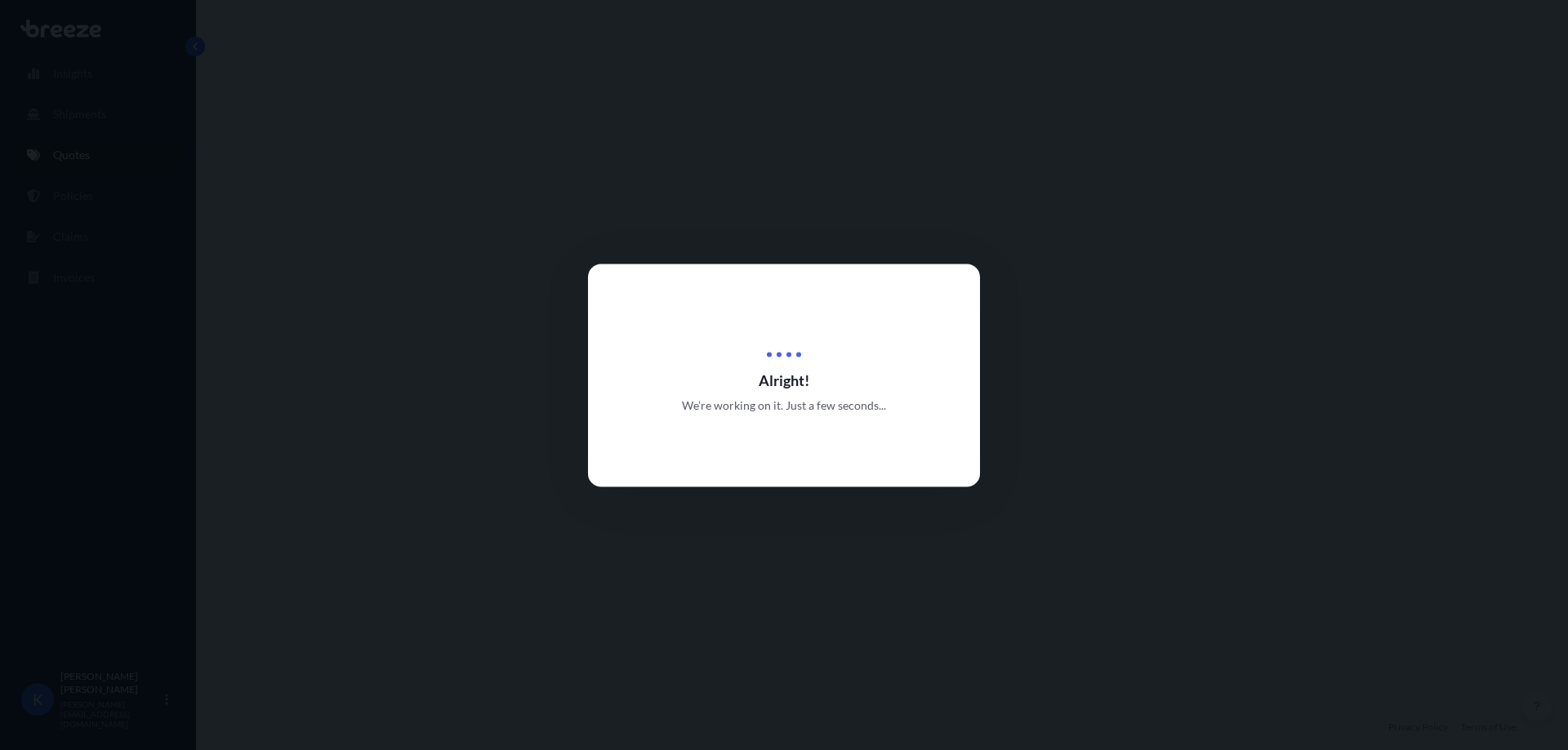
select select "Road"
select select "Sea"
select select "1"
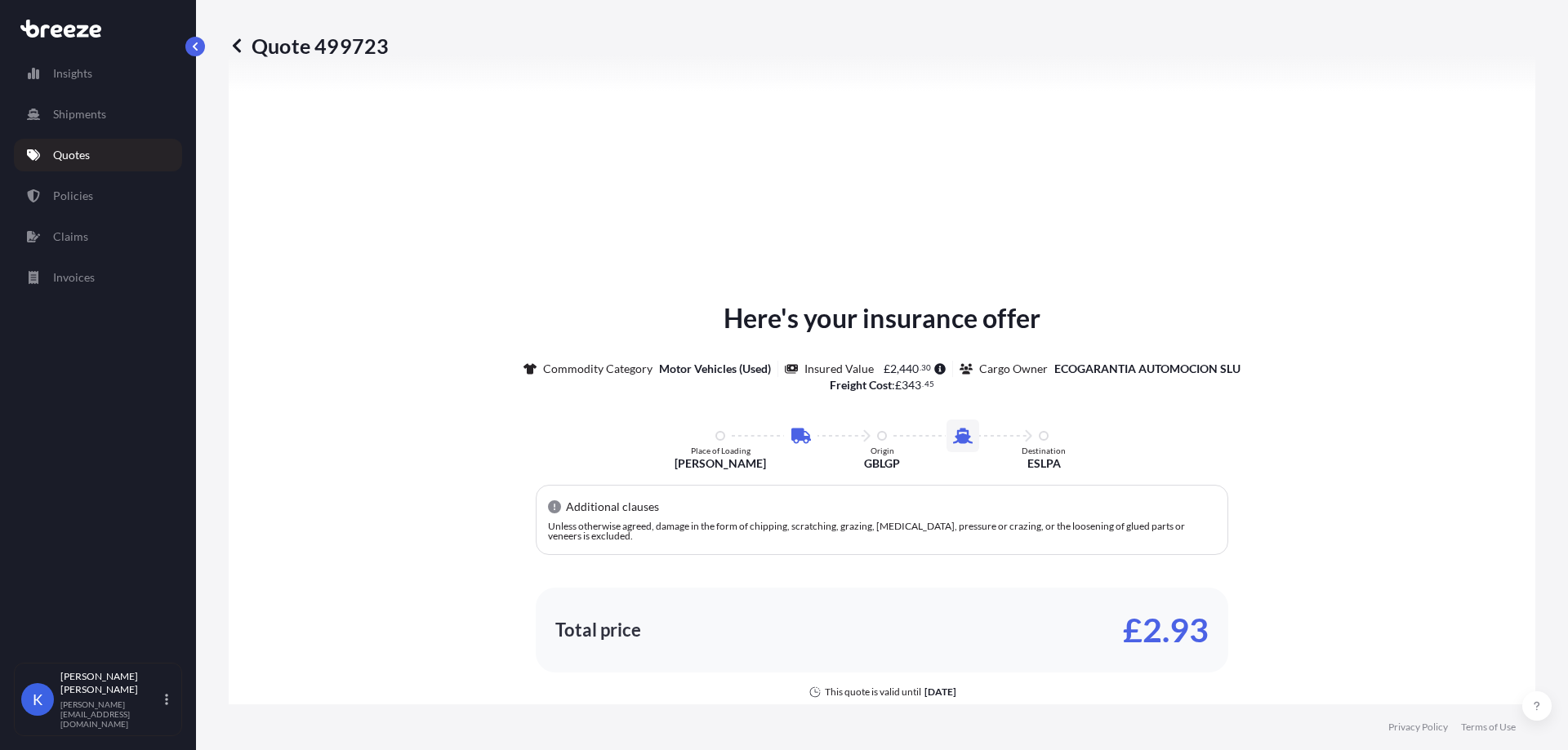
scroll to position [720, 0]
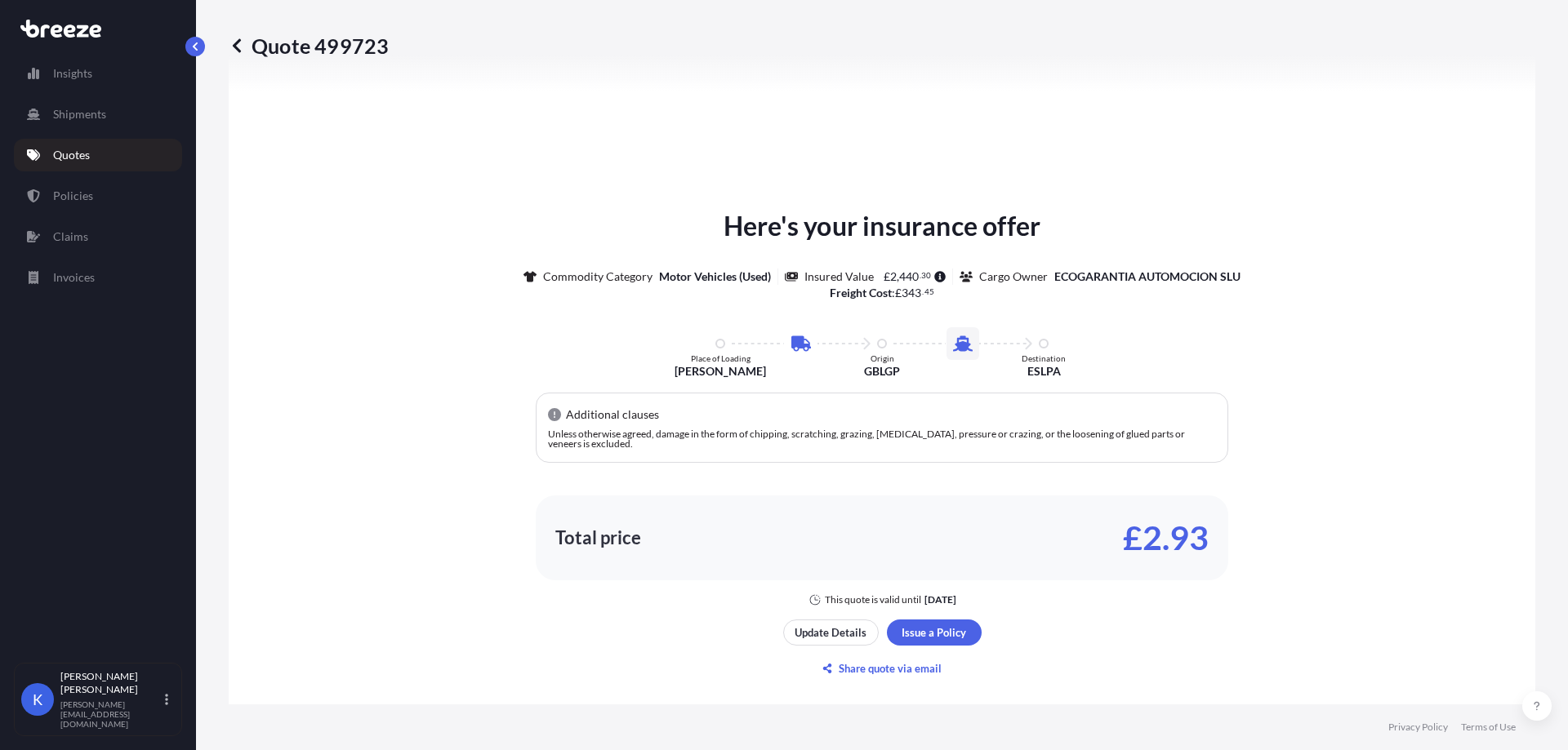
click at [1447, 270] on div "Here's your insurance offer Commodity Category Motor Vehicles (Used) Insured Va…" at bounding box center [882, 406] width 1261 height 400
